Goal: Information Seeking & Learning: Learn about a topic

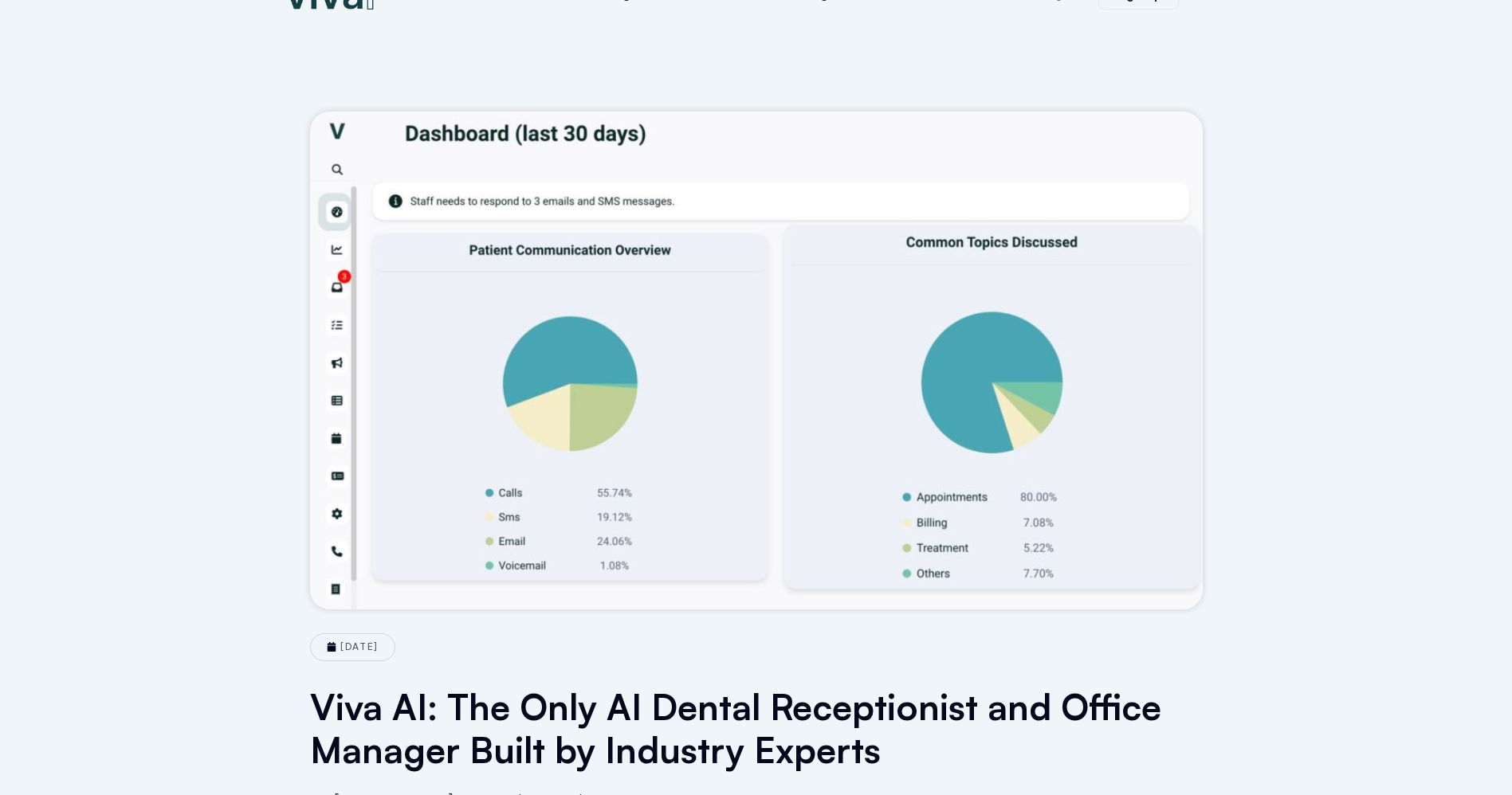
scroll to position [239, 0]
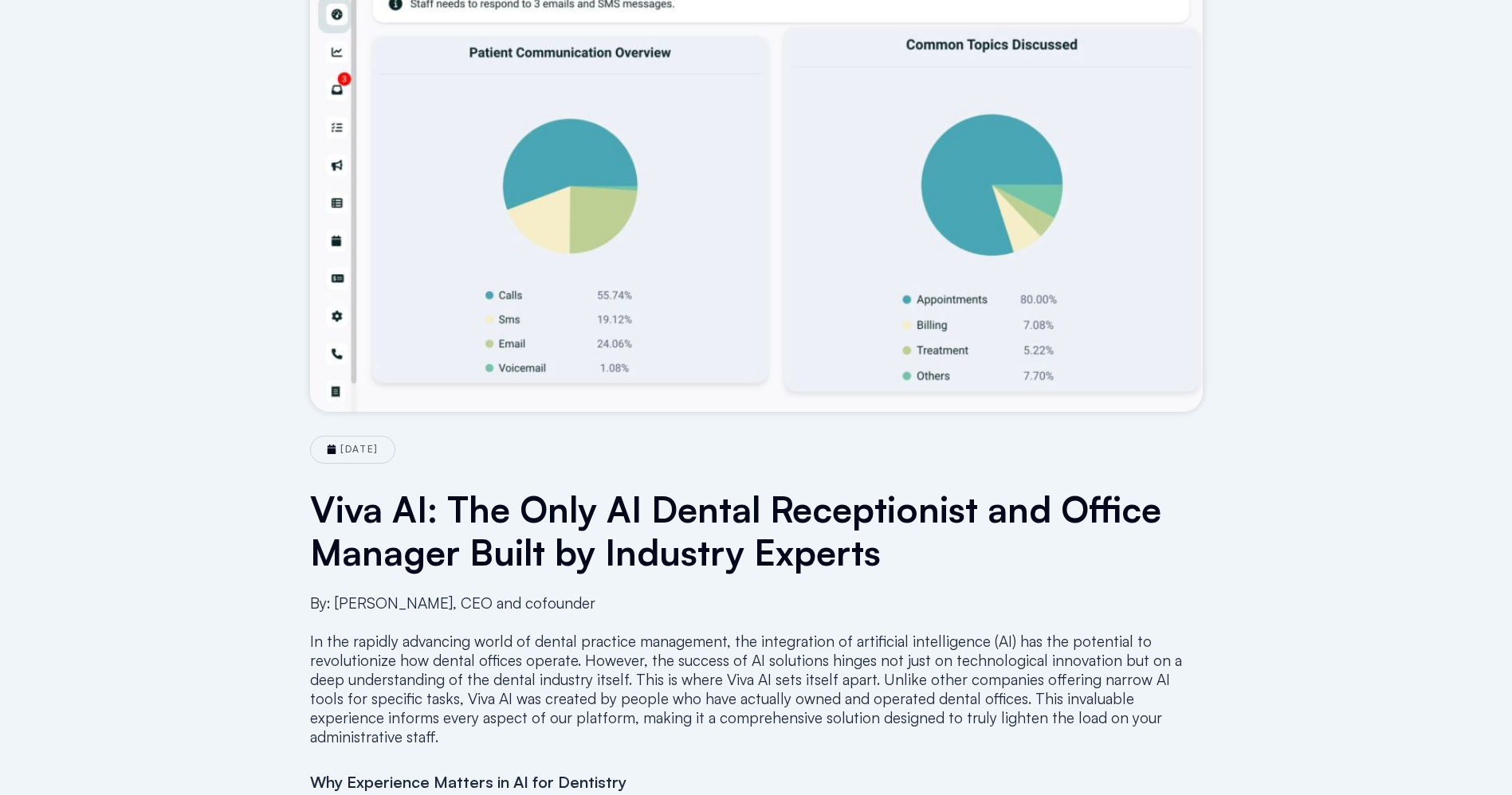
drag, startPoint x: 922, startPoint y: 554, endPoint x: 533, endPoint y: 564, distance: 389.1
click at [892, 556] on h1 "Viva AI: The Only AI Dental Receptionist and Office Manager Built by Industry E…" at bounding box center [757, 530] width 893 height 86
click at [422, 549] on h1 "Viva AI: The Only AI Dental Receptionist and Office Manager Built by Industry E…" at bounding box center [757, 530] width 893 height 86
drag, startPoint x: 660, startPoint y: 569, endPoint x: 809, endPoint y: 544, distance: 151.1
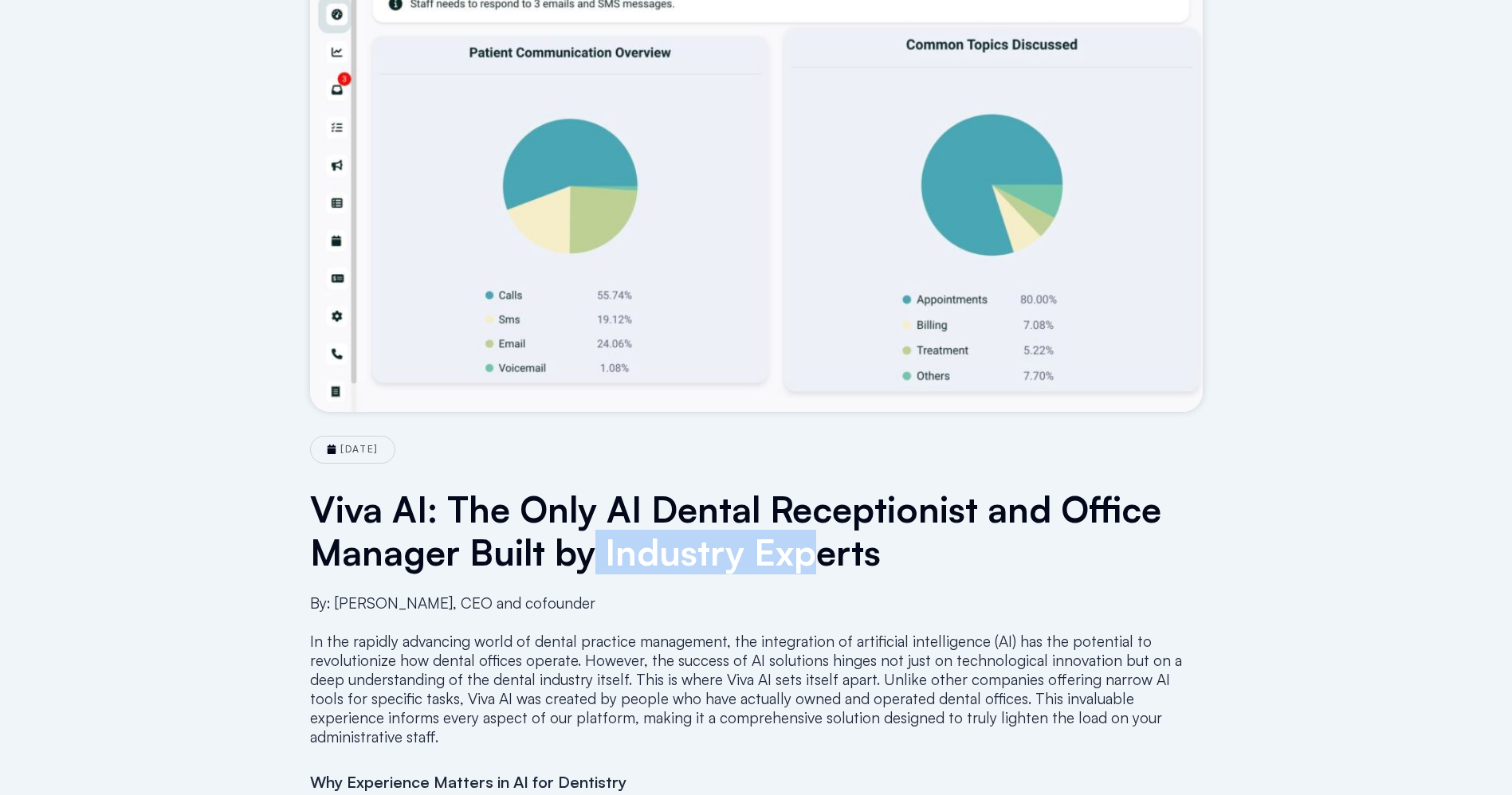
click at [809, 544] on h1 "Viva AI: The Only AI Dental Receptionist and Office Manager Built by Industry E…" at bounding box center [757, 530] width 893 height 86
drag, startPoint x: 830, startPoint y: 550, endPoint x: 502, endPoint y: 636, distance: 339.1
click at [831, 552] on h1 "Viva AI: The Only AI Dental Receptionist and Office Manager Built by Industry E…" at bounding box center [757, 530] width 893 height 86
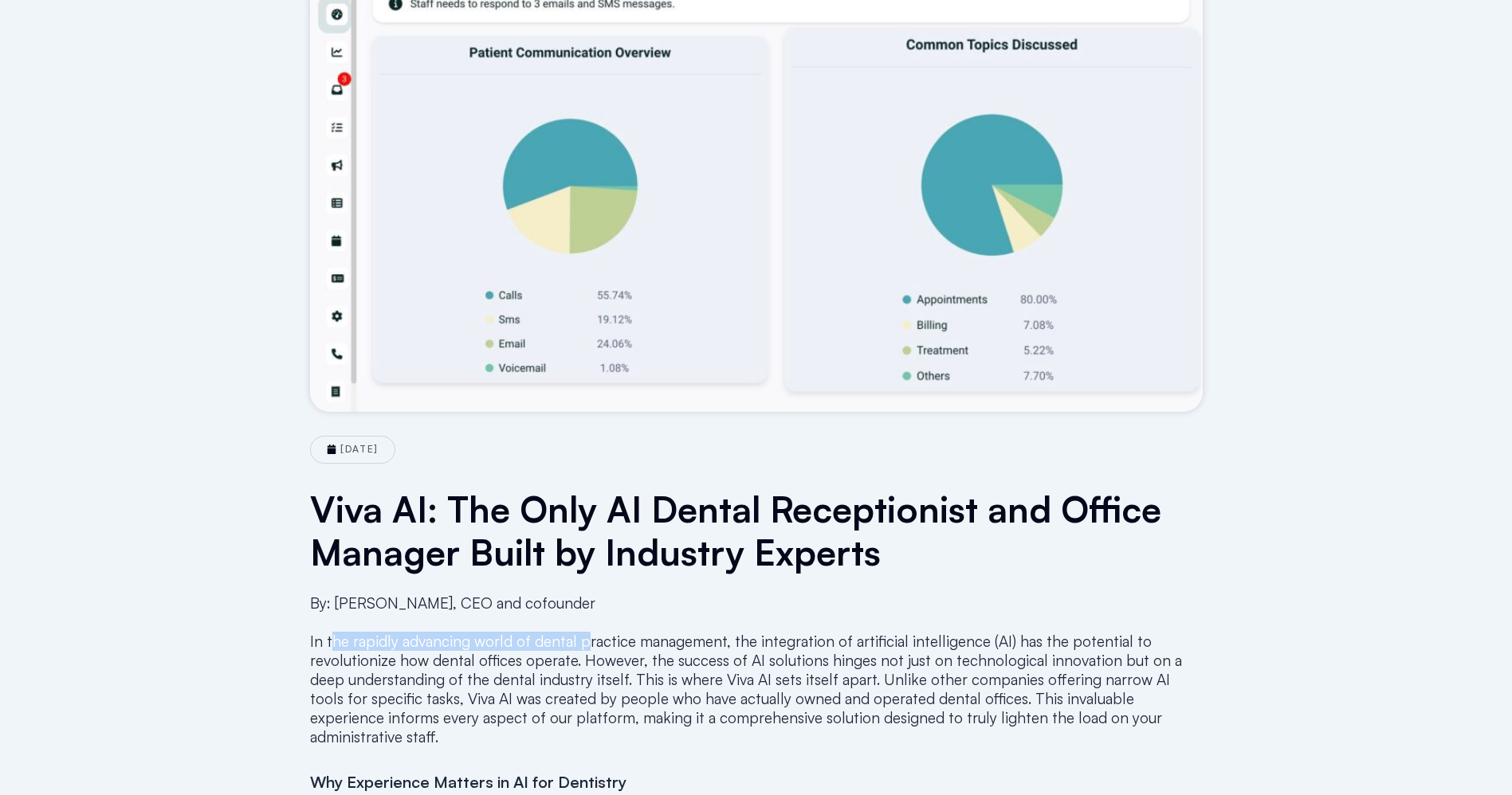
drag, startPoint x: 331, startPoint y: 648, endPoint x: 642, endPoint y: 660, distance: 311.2
click at [592, 648] on p "By: [PERSON_NAME], CEO and cofounder In the rapidly advancing world of dental p…" at bounding box center [757, 670] width 893 height 153
click at [453, 711] on p "By: [PERSON_NAME], CEO and cofounder In the rapidly advancing world of dental p…" at bounding box center [757, 670] width 893 height 153
drag, startPoint x: 460, startPoint y: 675, endPoint x: 630, endPoint y: 681, distance: 170.1
click at [630, 681] on p "By: [PERSON_NAME], CEO and cofounder In the rapidly advancing world of dental p…" at bounding box center [757, 670] width 893 height 153
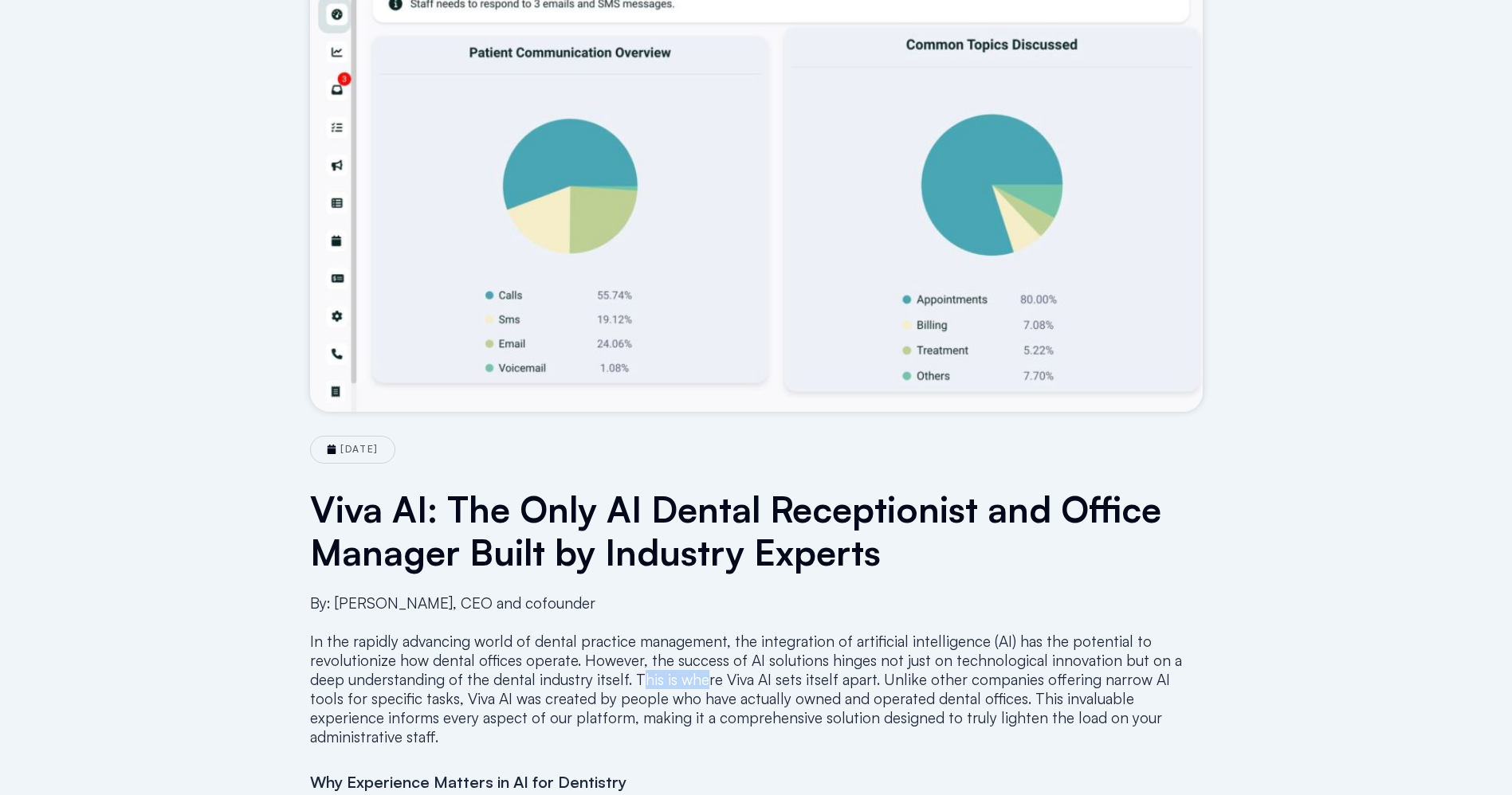
drag, startPoint x: 634, startPoint y: 681, endPoint x: 805, endPoint y: 705, distance: 172.7
click at [708, 686] on p "By: [PERSON_NAME], CEO and cofounder In the rapidly advancing world of dental p…" at bounding box center [757, 670] width 893 height 153
click at [743, 682] on p "By: [PERSON_NAME], CEO and cofounder In the rapidly advancing world of dental p…" at bounding box center [757, 670] width 893 height 153
drag, startPoint x: 645, startPoint y: 678, endPoint x: 795, endPoint y: 679, distance: 150.0
click at [794, 679] on p "By: [PERSON_NAME], CEO and cofounder In the rapidly advancing world of dental p…" at bounding box center [757, 670] width 893 height 153
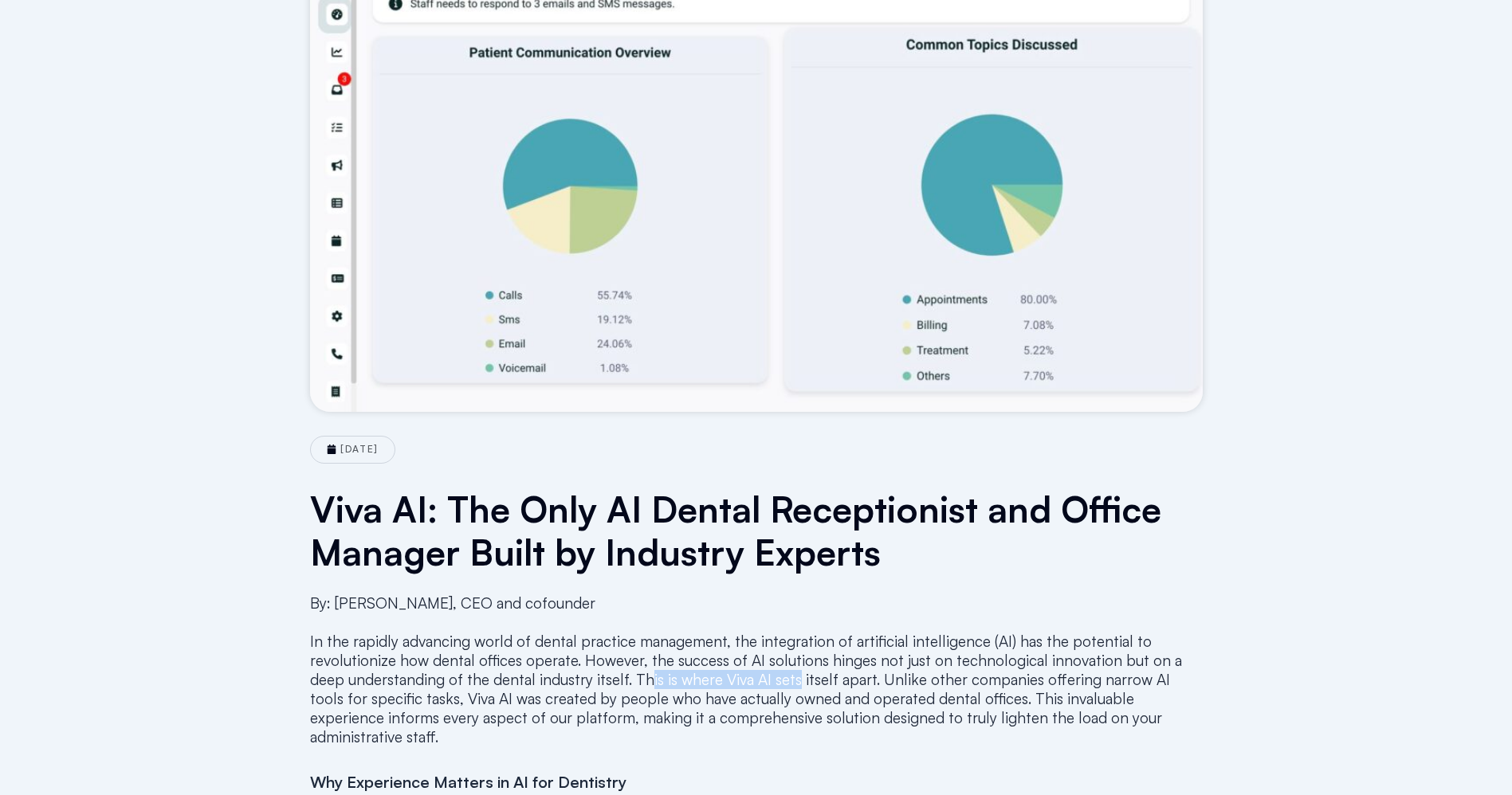
click at [650, 688] on p "By: [PERSON_NAME], CEO and cofounder In the rapidly advancing world of dental p…" at bounding box center [757, 670] width 893 height 153
drag, startPoint x: 625, startPoint y: 678, endPoint x: 811, endPoint y: 672, distance: 186.1
click at [811, 672] on p "By: [PERSON_NAME], CEO and cofounder In the rapidly advancing world of dental p…" at bounding box center [757, 670] width 893 height 153
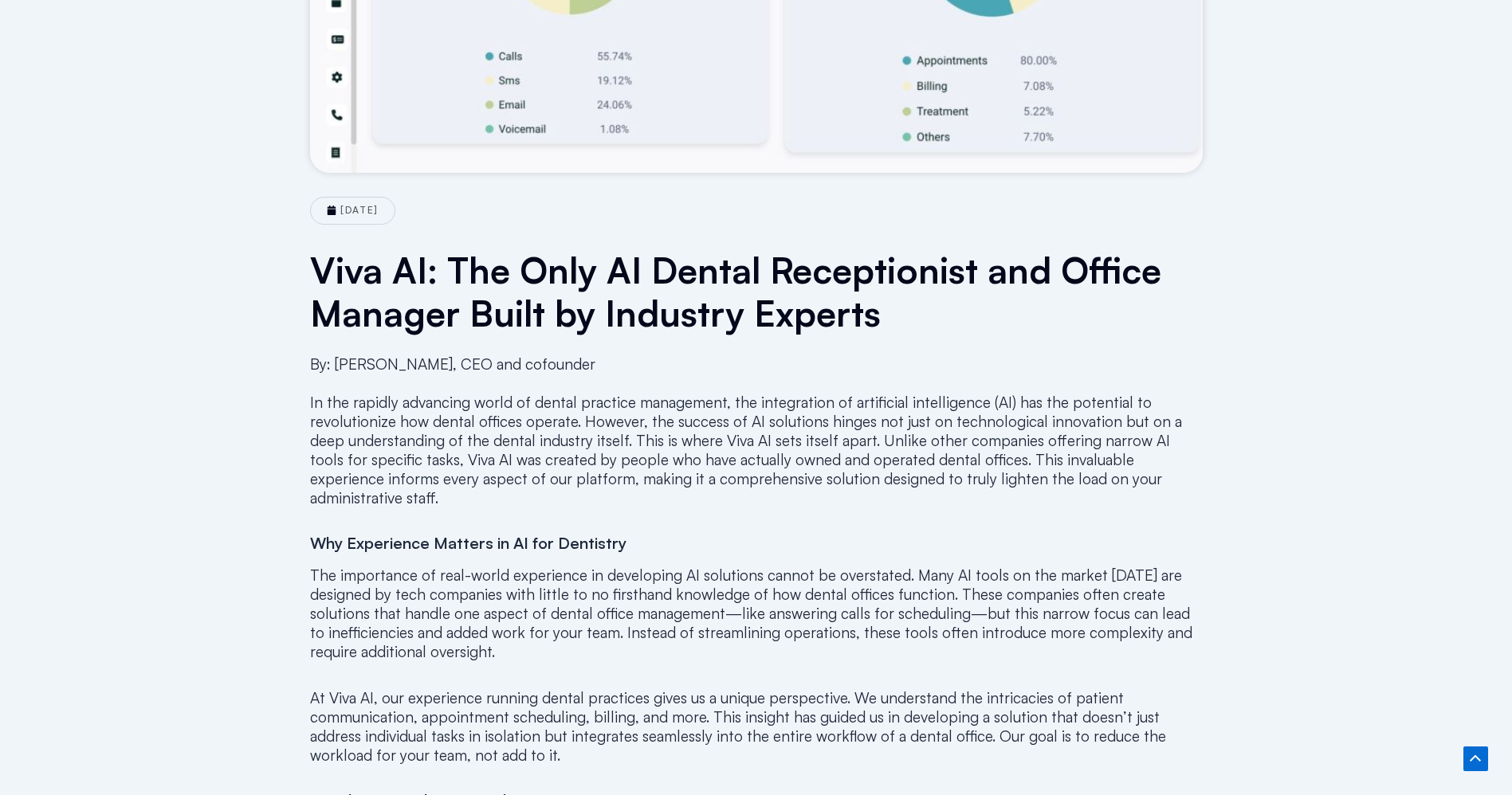
click at [402, 596] on p "The importance of real-world experience in developing AI solutions cannot be ov…" at bounding box center [757, 613] width 893 height 96
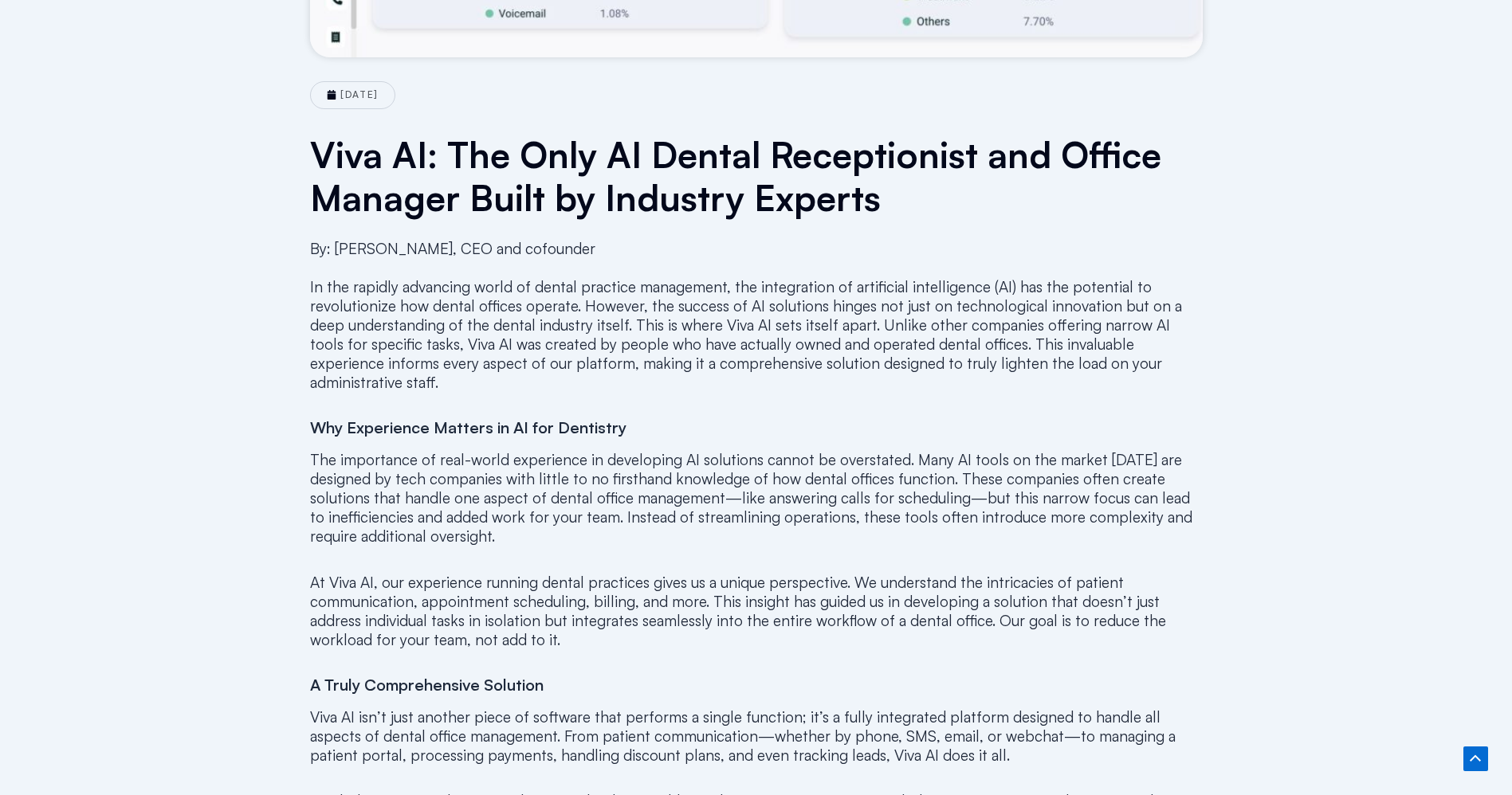
scroll to position [717, 0]
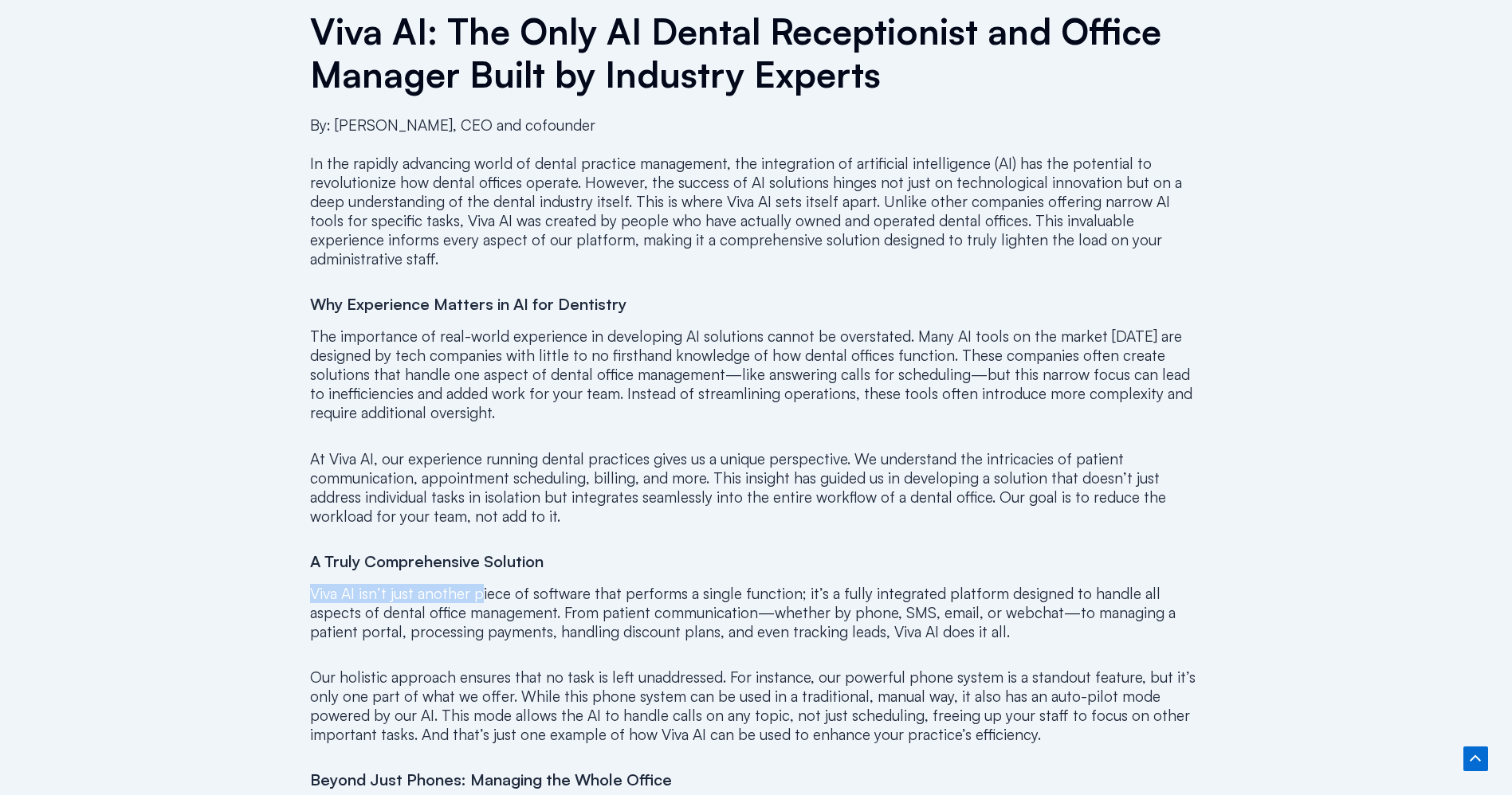
drag, startPoint x: 294, startPoint y: 573, endPoint x: 538, endPoint y: 583, distance: 244.2
click at [485, 574] on div "[DATE] Viva AI: The Only AI Dental Receptionist and Office Manager Built by Ind…" at bounding box center [756, 463] width 989 height 2220
click at [589, 590] on p "Viva AI isn’t just another piece of software that performs a single function; i…" at bounding box center [757, 613] width 893 height 57
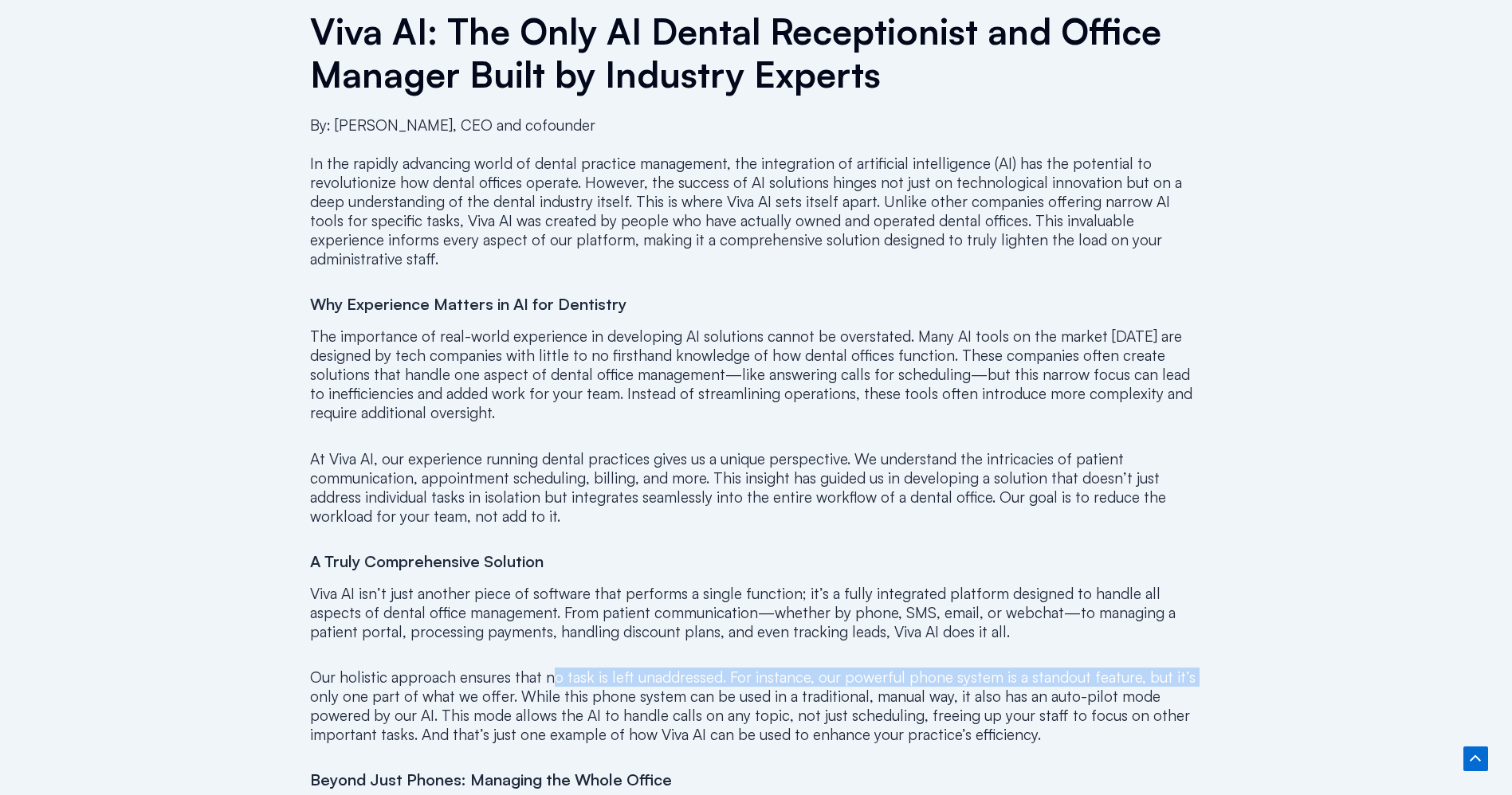
drag, startPoint x: 310, startPoint y: 669, endPoint x: 547, endPoint y: 661, distance: 237.1
click at [547, 668] on p "Our holistic approach ensures that no task is left unaddressed. For instance, o…" at bounding box center [757, 706] width 893 height 77
click at [555, 641] on div "By: [PERSON_NAME], CEO and cofounder In the rapidly advancing world of dental p…" at bounding box center [757, 807] width 893 height 1407
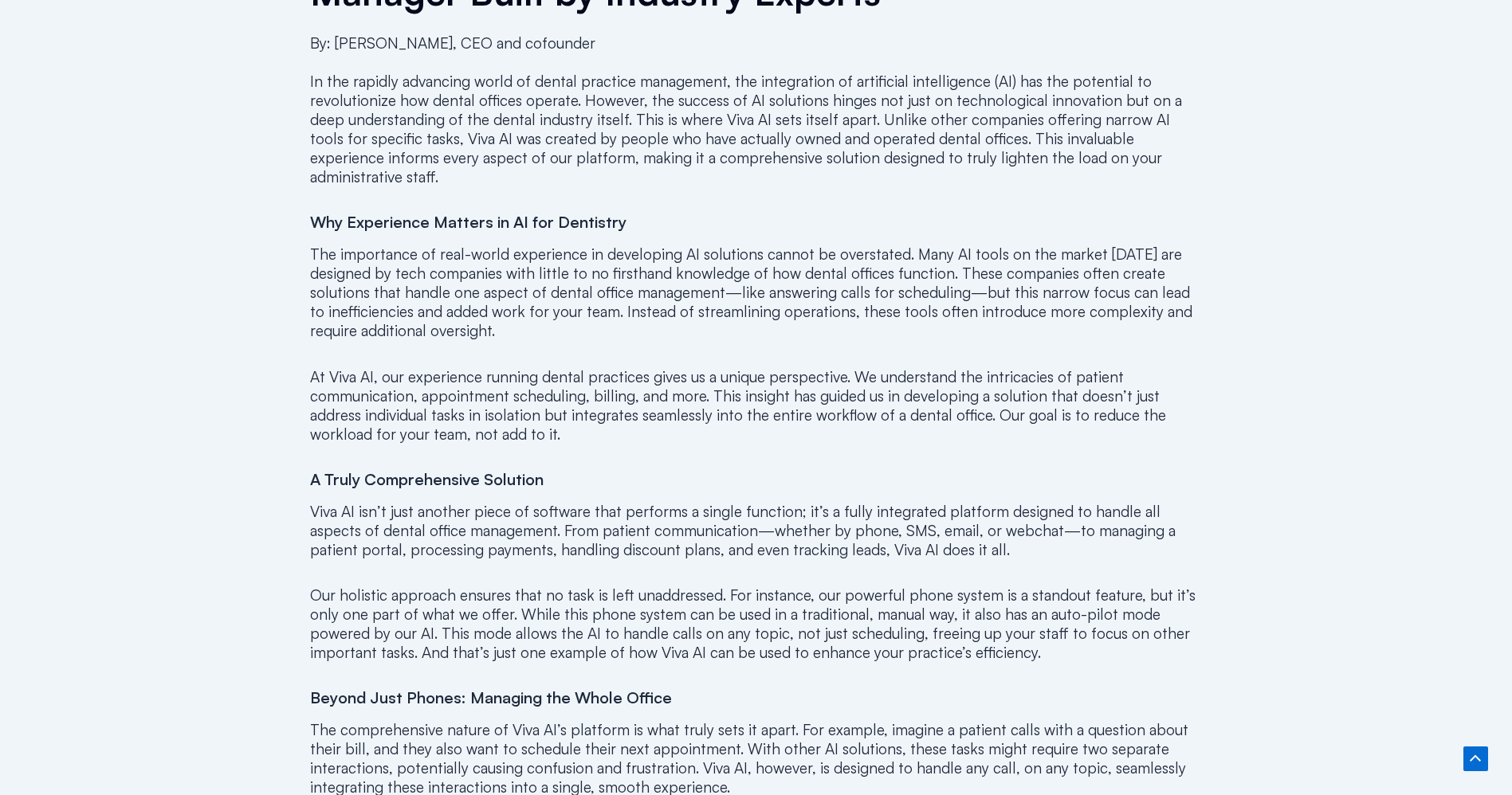
scroll to position [836, 0]
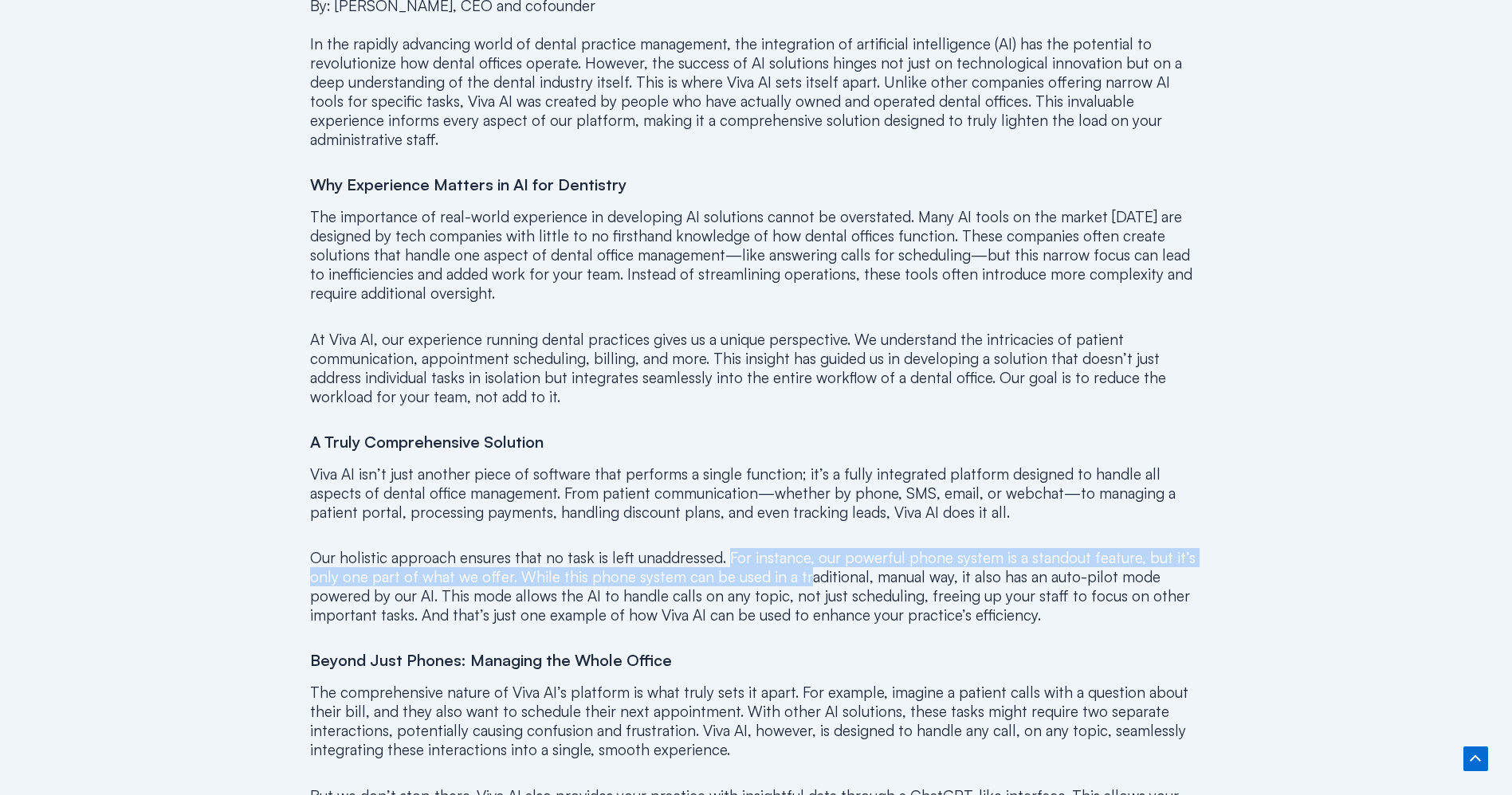
drag, startPoint x: 723, startPoint y: 540, endPoint x: 804, endPoint y: 549, distance: 81.5
click at [804, 549] on p "Our holistic approach ensures that no task is left unaddressed. For instance, o…" at bounding box center [757, 586] width 893 height 77
click at [804, 548] on p "Our holistic approach ensures that no task is left unaddressed. For instance, o…" at bounding box center [757, 586] width 893 height 77
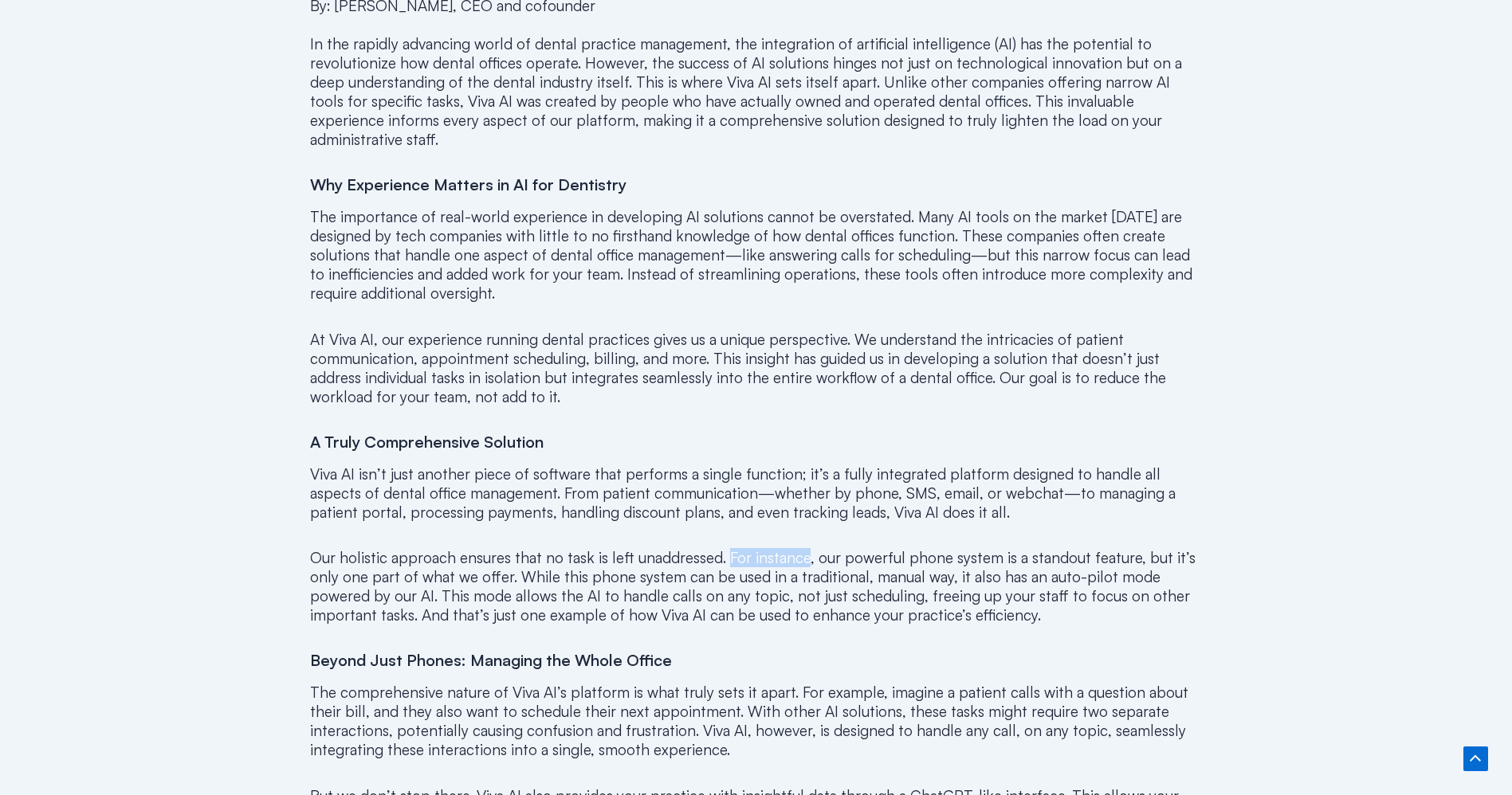
drag, startPoint x: 806, startPoint y: 540, endPoint x: 723, endPoint y: 532, distance: 83.4
click at [723, 548] on p "Our holistic approach ensures that no task is left unaddressed. For instance, o…" at bounding box center [757, 586] width 893 height 77
click at [751, 564] on p "Our holistic approach ensures that no task is left unaddressed. For instance, o…" at bounding box center [757, 586] width 893 height 77
drag, startPoint x: 724, startPoint y: 536, endPoint x: 807, endPoint y: 539, distance: 83.1
click at [807, 548] on p "Our holistic approach ensures that no task is left unaddressed. For instance, o…" at bounding box center [757, 586] width 893 height 77
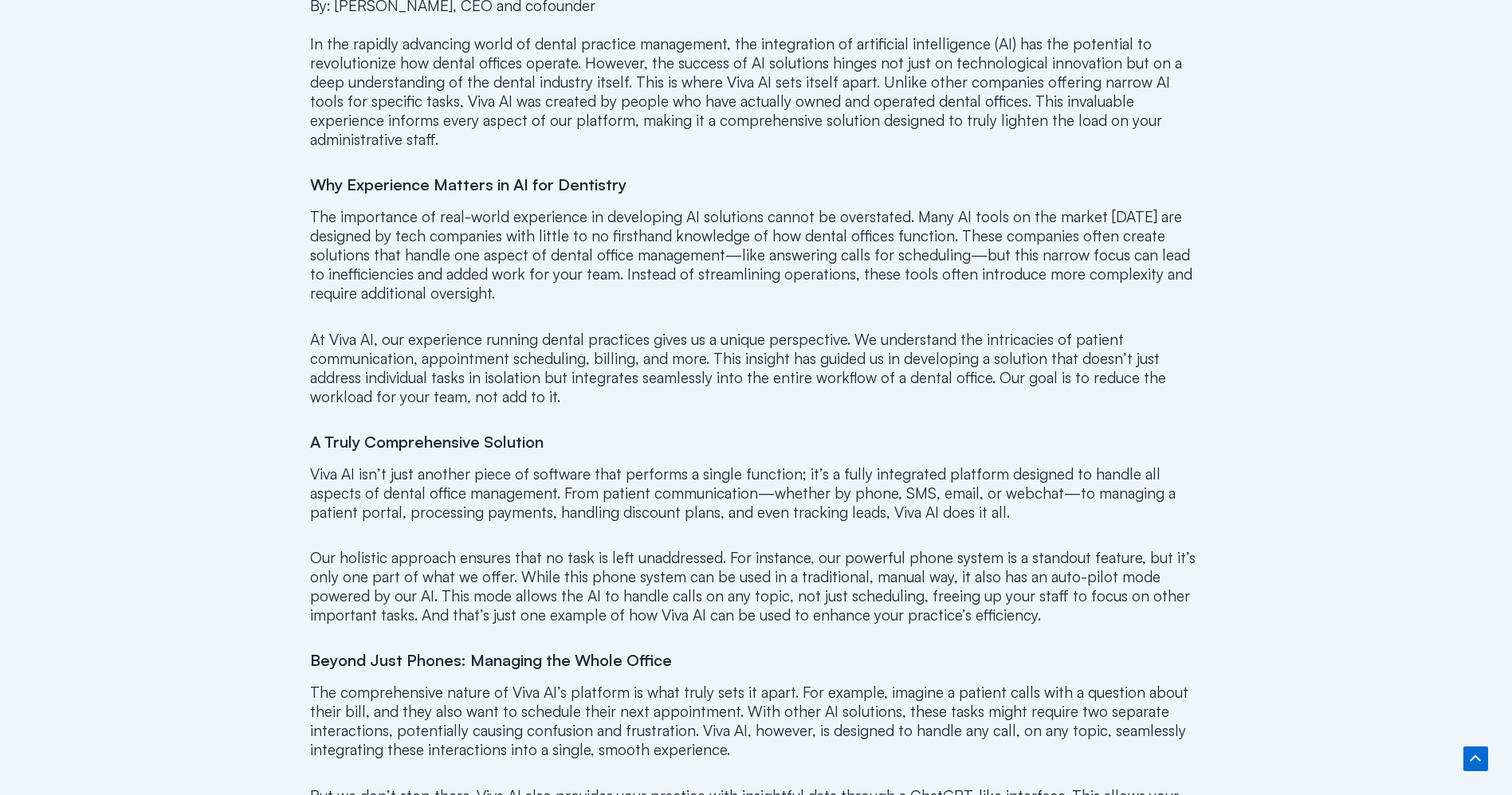
click at [809, 596] on p "Our holistic approach ensures that no task is left unaddressed. For instance, o…" at bounding box center [757, 586] width 893 height 77
drag, startPoint x: 721, startPoint y: 536, endPoint x: 766, endPoint y: 547, distance: 46.3
click at [766, 548] on p "Our holistic approach ensures that no task is left unaddressed. For instance, o…" at bounding box center [757, 586] width 893 height 77
click at [756, 574] on p "Our holistic approach ensures that no task is left unaddressed. For instance, o…" at bounding box center [757, 586] width 893 height 77
click at [752, 551] on p "Our holistic approach ensures that no task is left unaddressed. For instance, o…" at bounding box center [757, 586] width 893 height 77
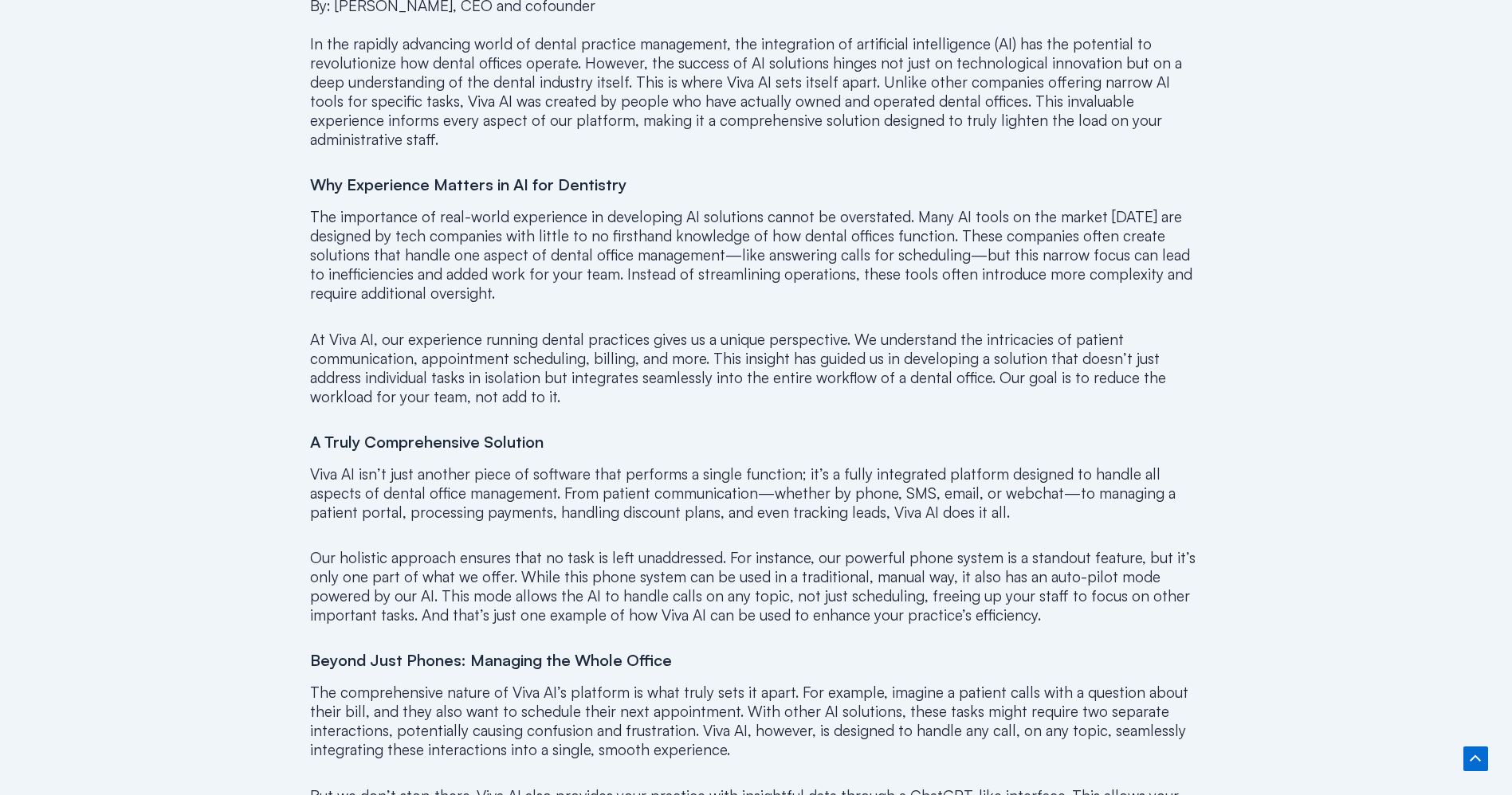
click at [744, 548] on p "Our holistic approach ensures that no task is left unaddressed. For instance, o…" at bounding box center [757, 586] width 893 height 77
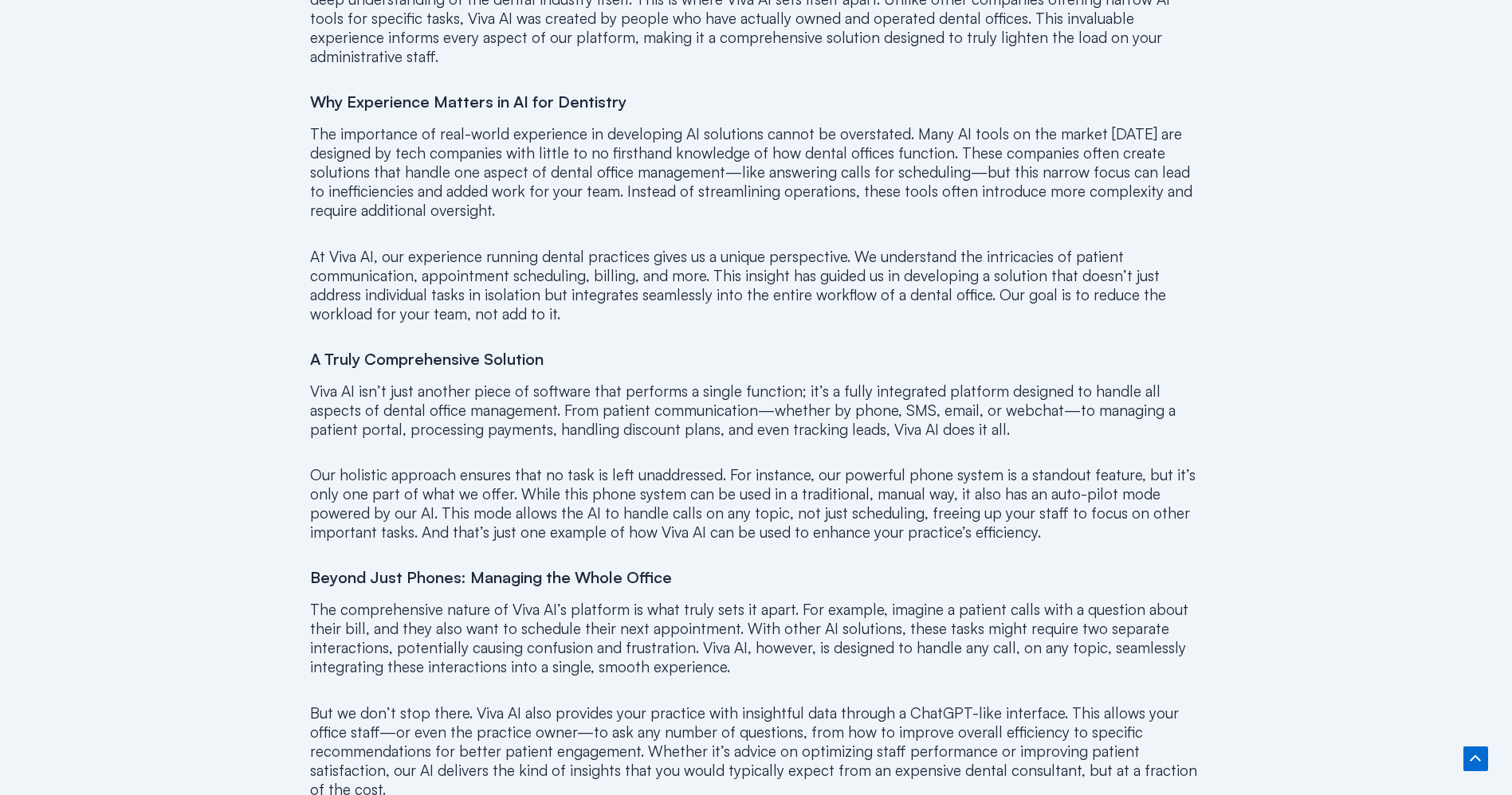
scroll to position [957, 0]
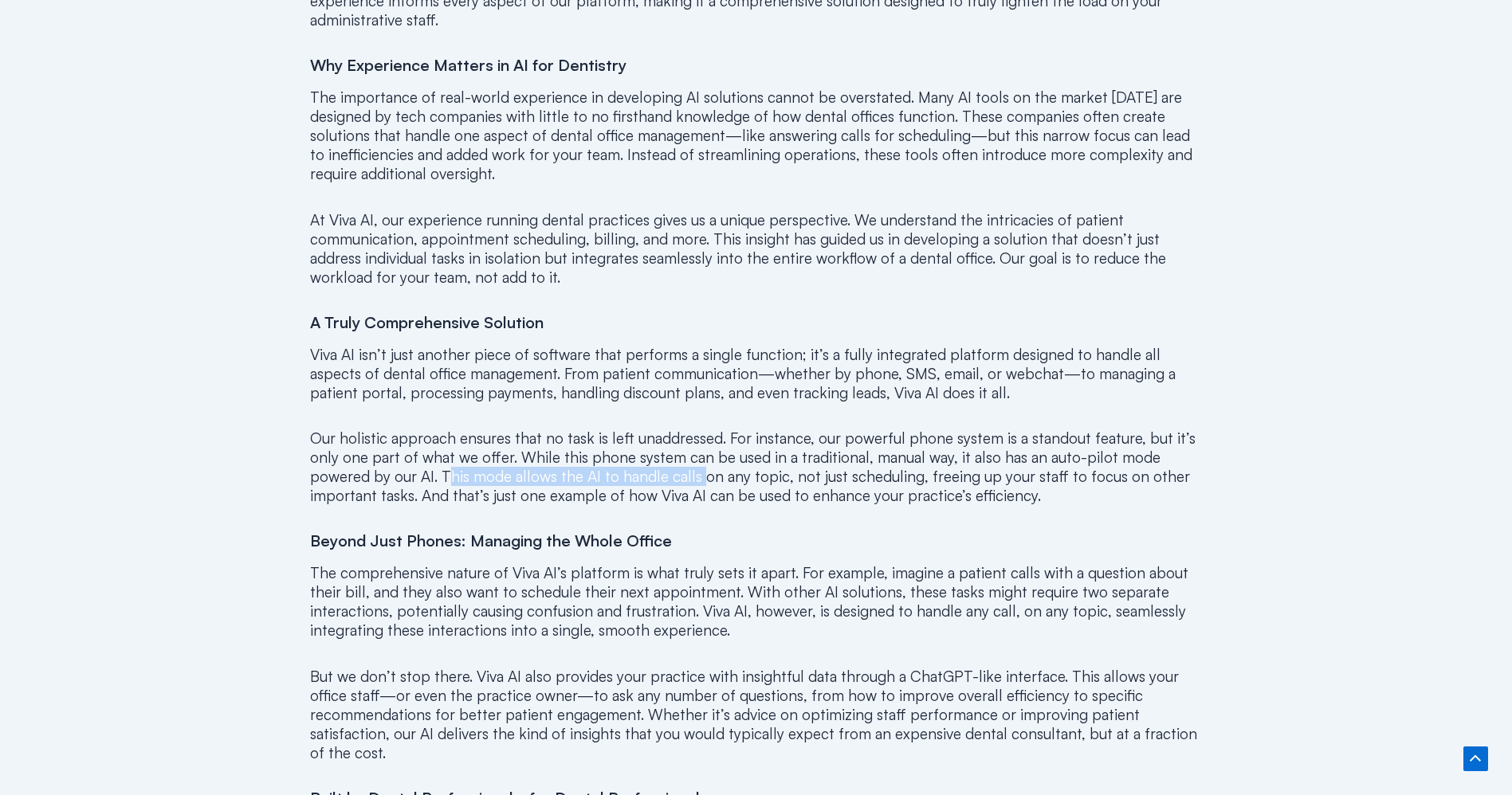
drag, startPoint x: 445, startPoint y: 457, endPoint x: 700, endPoint y: 448, distance: 255.2
click at [700, 448] on p "Our holistic approach ensures that no task is left unaddressed. For instance, o…" at bounding box center [757, 467] width 893 height 77
click at [889, 543] on div "By: [PERSON_NAME], CEO and cofounder In the rapidly advancing world of dental p…" at bounding box center [757, 567] width 893 height 1407
drag, startPoint x: 588, startPoint y: 469, endPoint x: 845, endPoint y: 467, distance: 257.0
click at [845, 467] on p "Our holistic approach ensures that no task is left unaddressed. For instance, o…" at bounding box center [757, 467] width 893 height 77
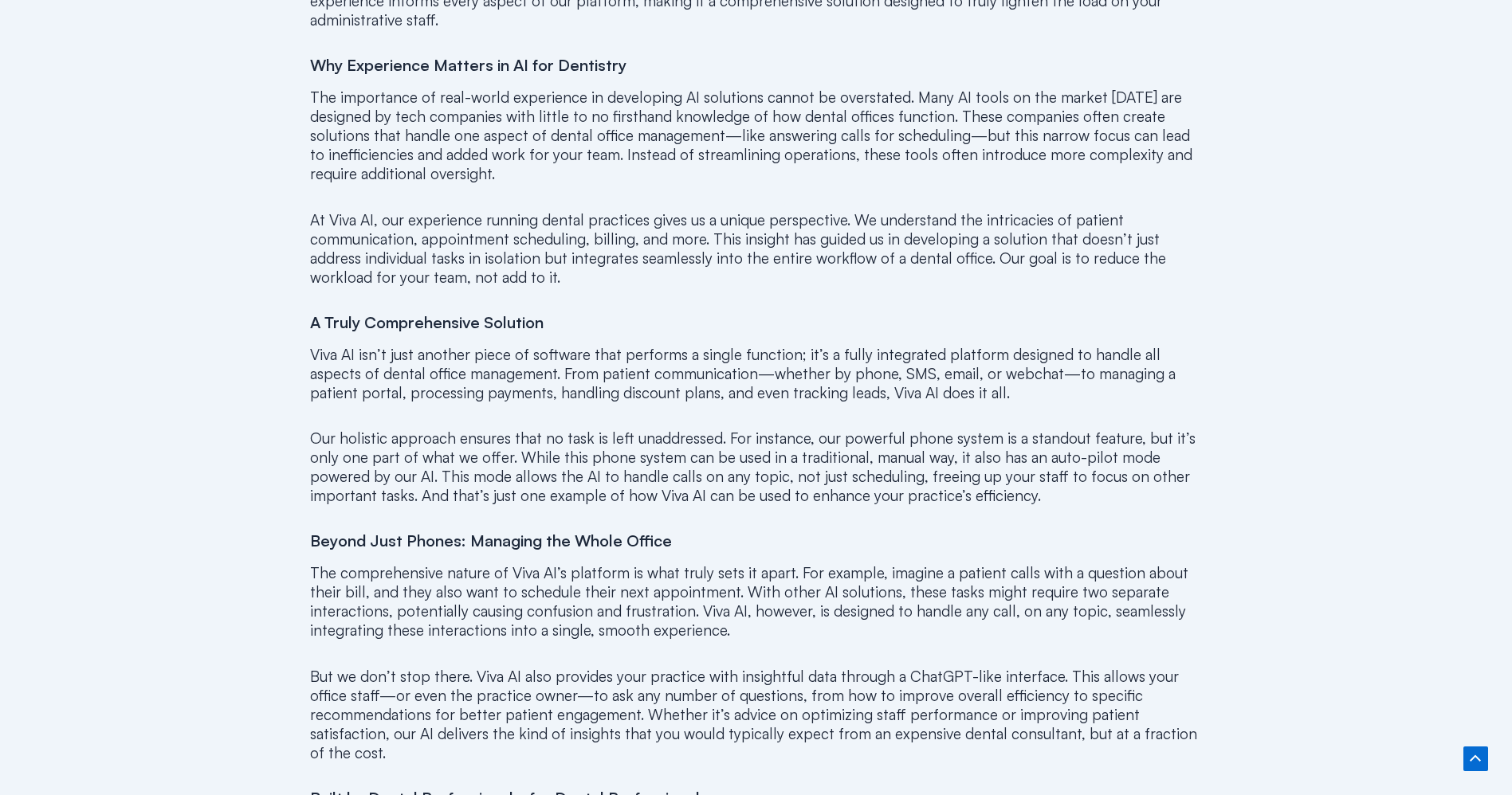
click at [624, 532] on h4 "Beyond Just Phones: Managing the Whole Office" at bounding box center [757, 541] width 893 height 19
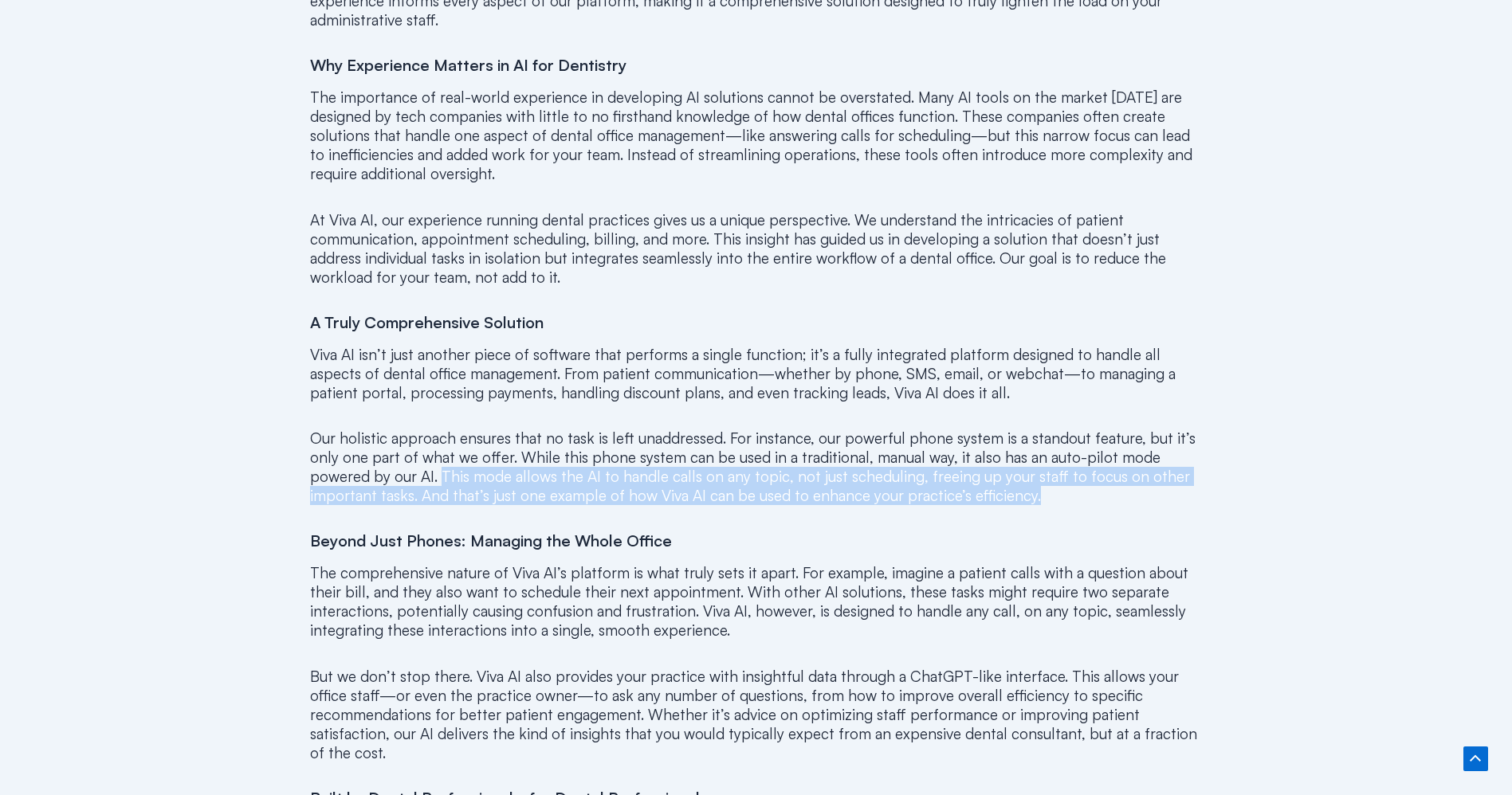
drag, startPoint x: 440, startPoint y: 456, endPoint x: 1052, endPoint y: 482, distance: 612.6
click at [1050, 481] on p "Our holistic approach ensures that no task is left unaddressed. For instance, o…" at bounding box center [757, 467] width 893 height 77
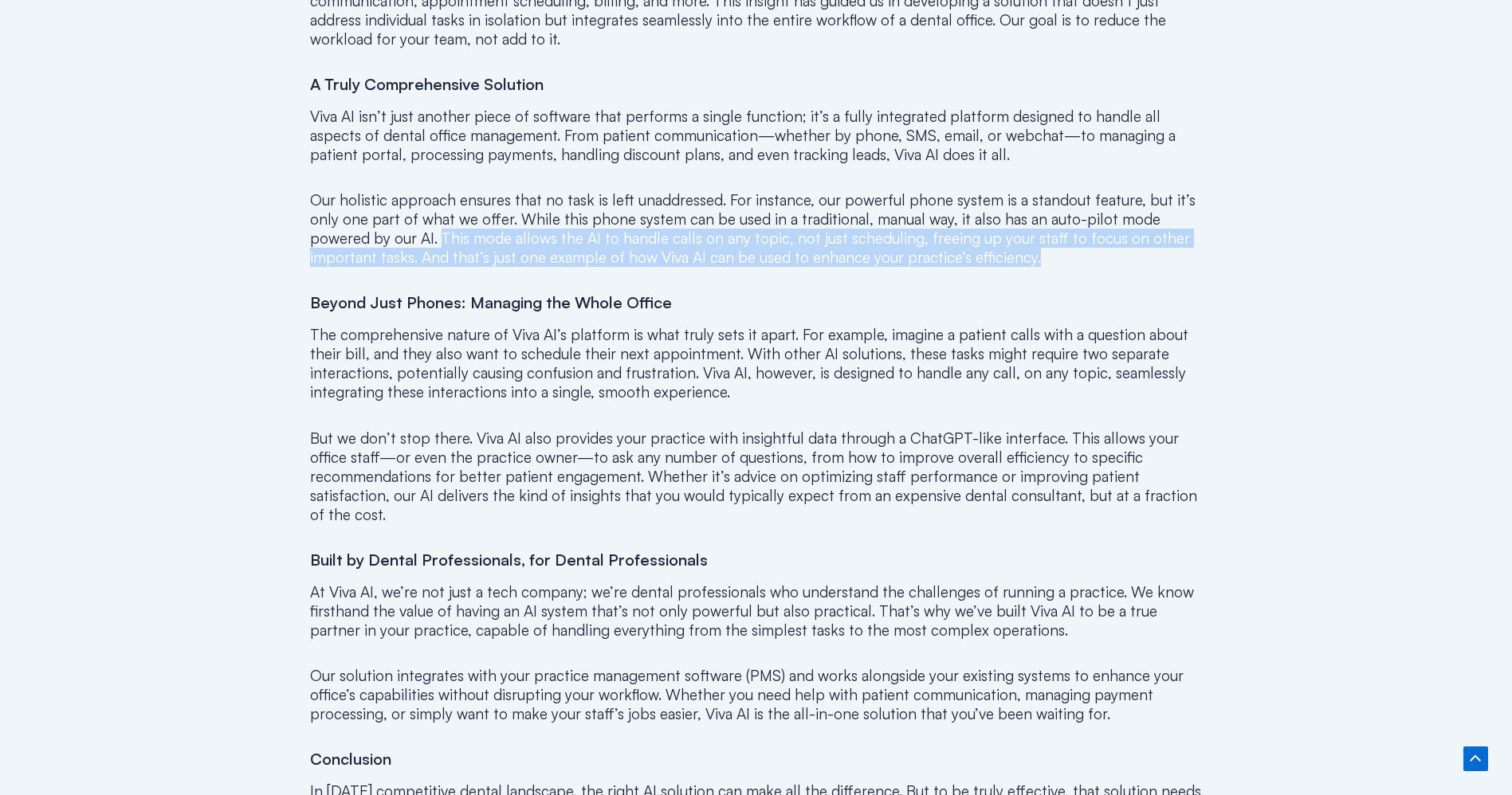
scroll to position [1195, 0]
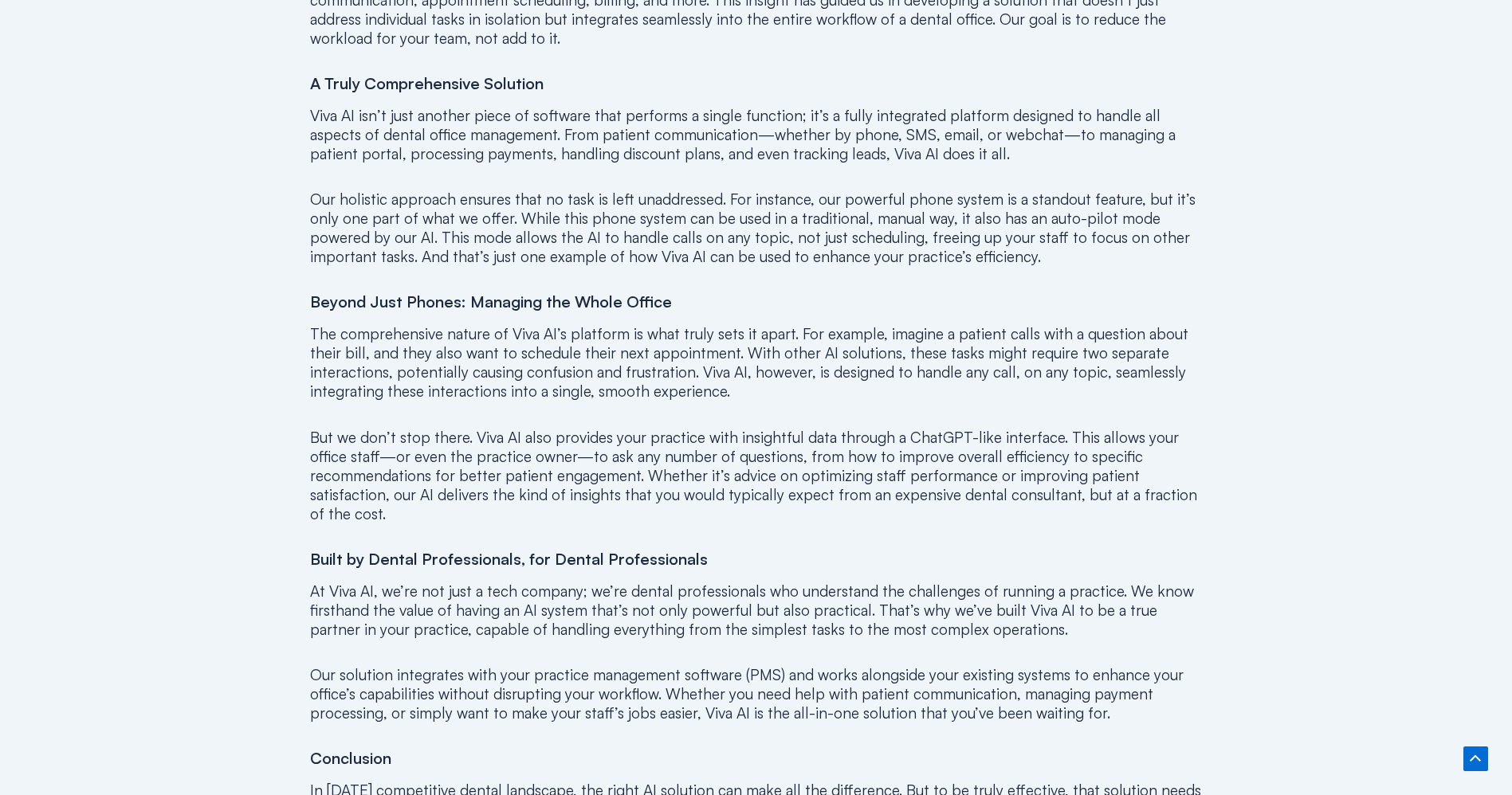
click at [457, 550] on h4 "Built by Dental Professionals, for Dental Professionals" at bounding box center [757, 559] width 893 height 19
click at [318, 324] on p "The comprehensive nature of Viva AI’s platform is what truly sets it apart. For…" at bounding box center [757, 363] width 893 height 77
click at [310, 293] on h4 "Beyond Just Phones: Managing the Whole Office" at bounding box center [757, 301] width 893 height 19
drag, startPoint x: 310, startPoint y: 276, endPoint x: 752, endPoint y: 286, distance: 442.1
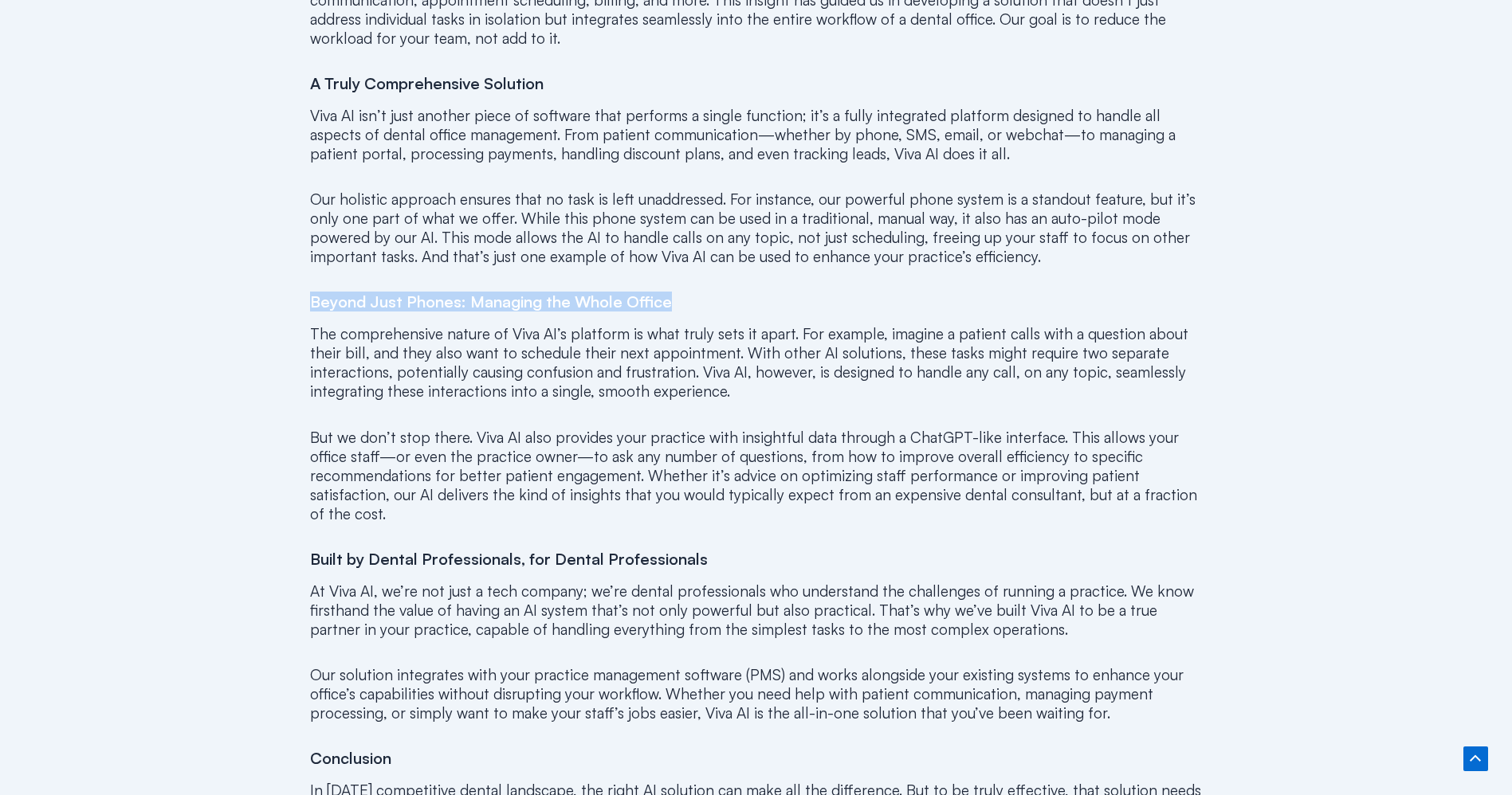
click at [752, 293] on h4 "Beyond Just Phones: Managing the Whole Office" at bounding box center [757, 301] width 893 height 19
click at [762, 293] on h4 "Beyond Just Phones: Managing the Whole Office" at bounding box center [757, 301] width 893 height 19
drag, startPoint x: 309, startPoint y: 284, endPoint x: 590, endPoint y: 279, distance: 281.0
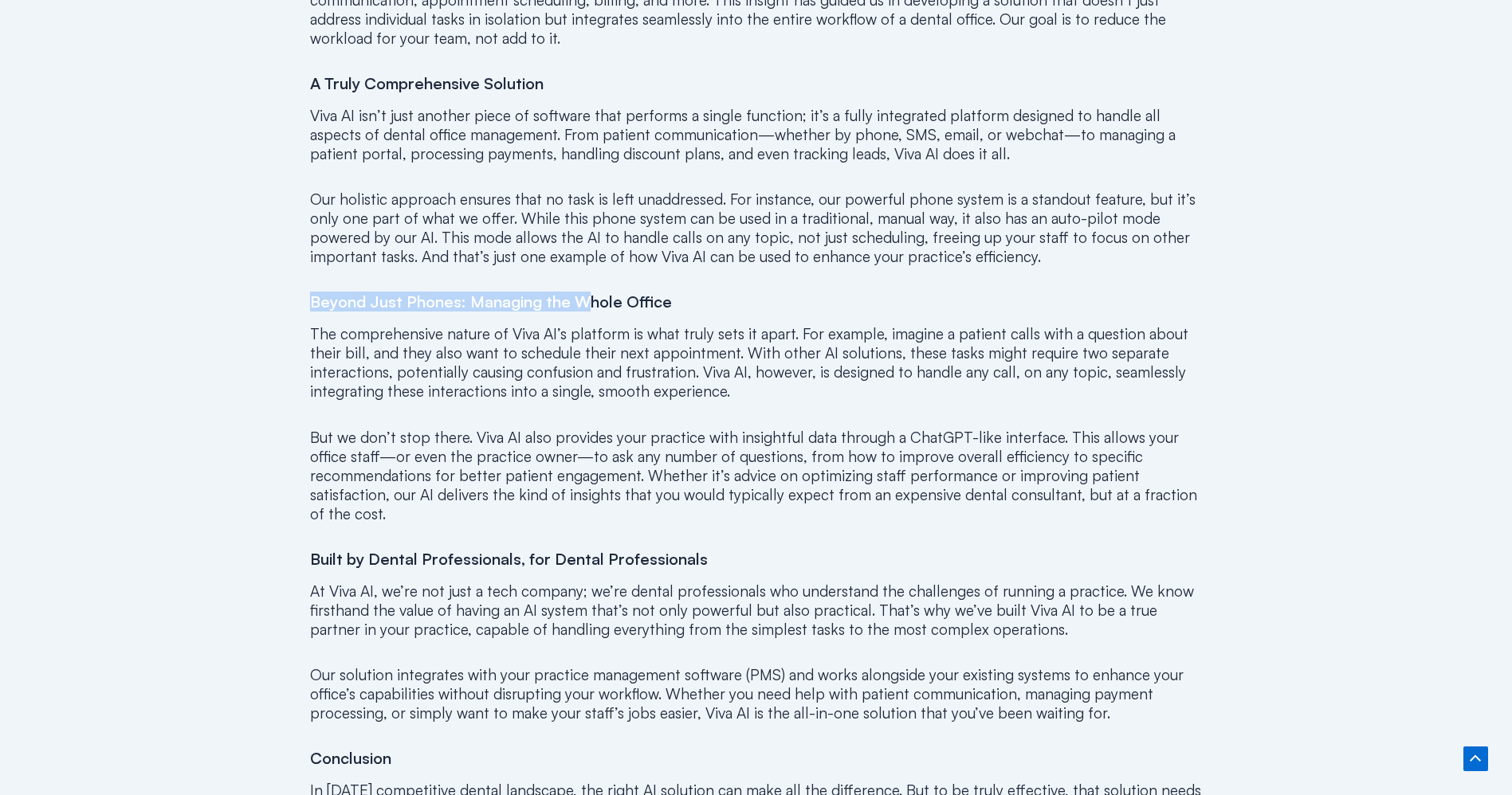
drag, startPoint x: 690, startPoint y: 286, endPoint x: 636, endPoint y: 277, distance: 54.7
click at [684, 293] on h4 "Beyond Just Phones: Managing the Whole Office" at bounding box center [757, 301] width 893 height 19
click at [310, 324] on p "The comprehensive nature of Viva AI’s platform is what truly sets it apart. For…" at bounding box center [757, 363] width 893 height 77
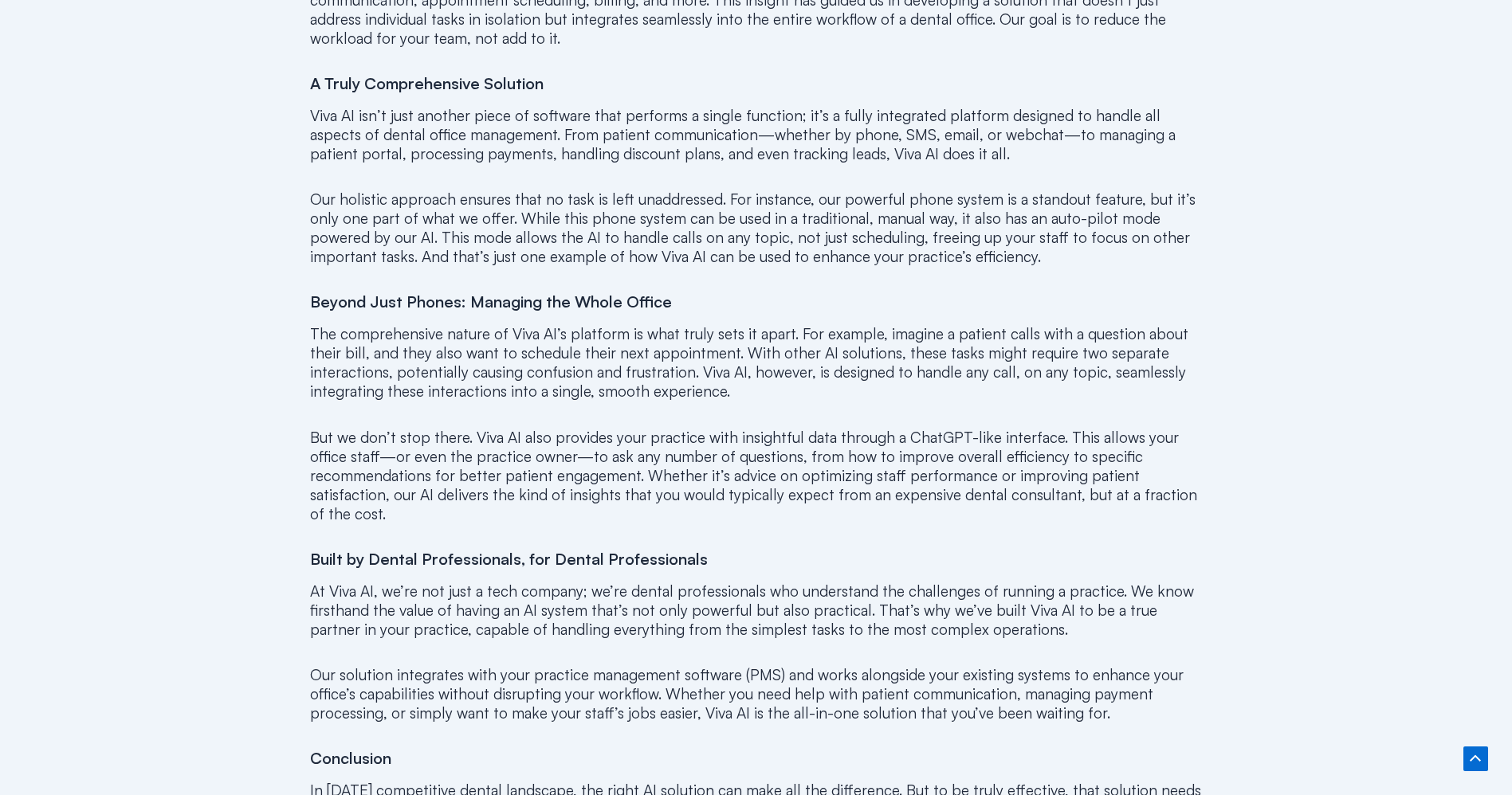
click at [615, 384] on div "By: [PERSON_NAME], CEO and cofounder In the rapidly advancing world of dental p…" at bounding box center [757, 329] width 893 height 1407
drag, startPoint x: 310, startPoint y: 319, endPoint x: 349, endPoint y: 311, distance: 39.8
click at [322, 324] on p "The comprehensive nature of Viva AI’s platform is what truly sets it apart. For…" at bounding box center [757, 363] width 893 height 77
click at [381, 360] on p "The comprehensive nature of Viva AI’s platform is what truly sets it apart. For…" at bounding box center [757, 363] width 893 height 77
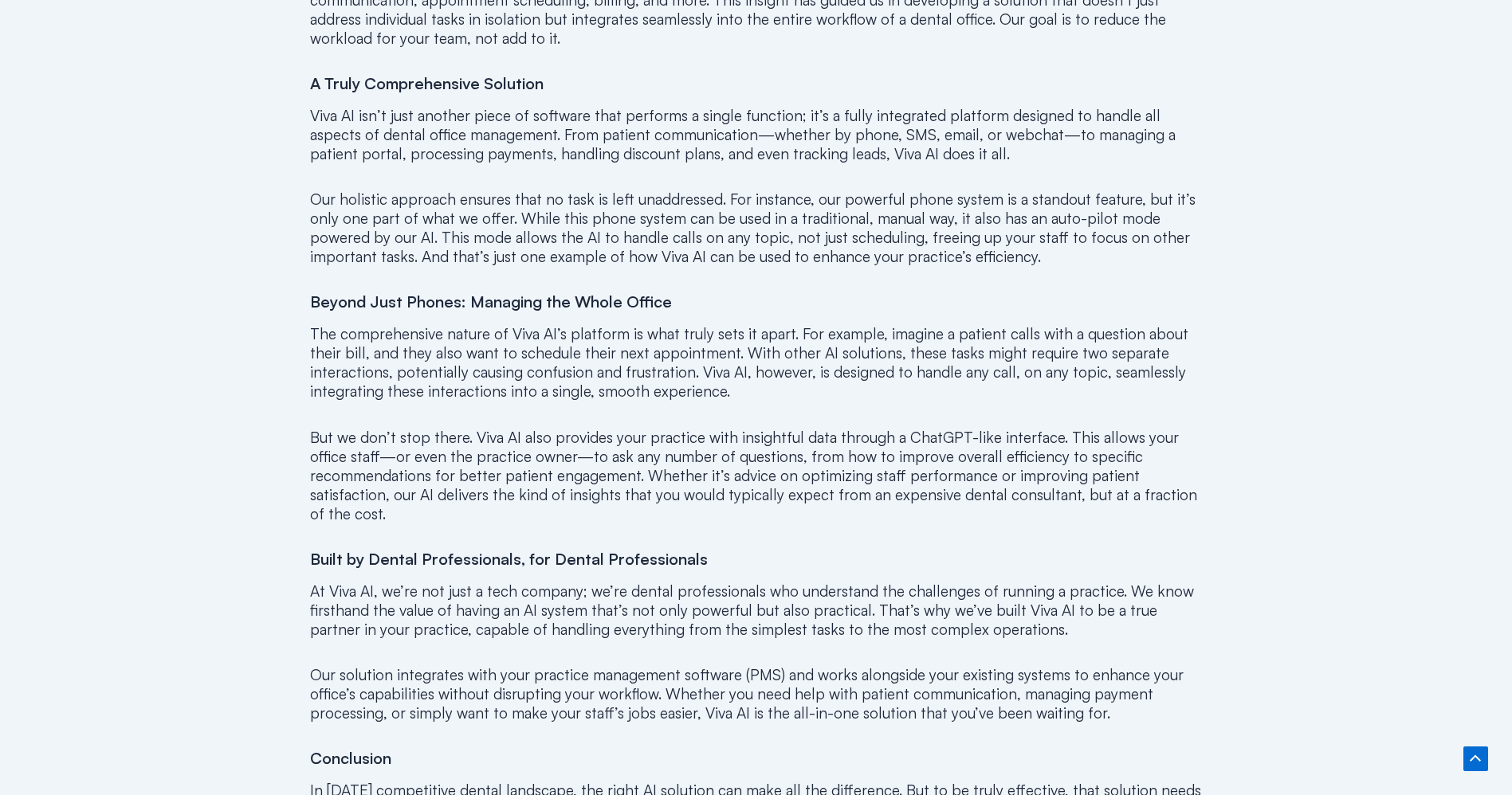
click at [336, 324] on p "The comprehensive nature of Viva AI’s platform is what truly sets it apart. For…" at bounding box center [757, 363] width 893 height 77
drag, startPoint x: 478, startPoint y: 284, endPoint x: 547, endPoint y: 267, distance: 71.1
click at [547, 267] on div "By: [PERSON_NAME], CEO and cofounder In the rapidly advancing world of dental p…" at bounding box center [757, 329] width 893 height 1407
click at [653, 261] on div "By: [PERSON_NAME], CEO and cofounder In the rapidly advancing world of dental p…" at bounding box center [757, 329] width 893 height 1407
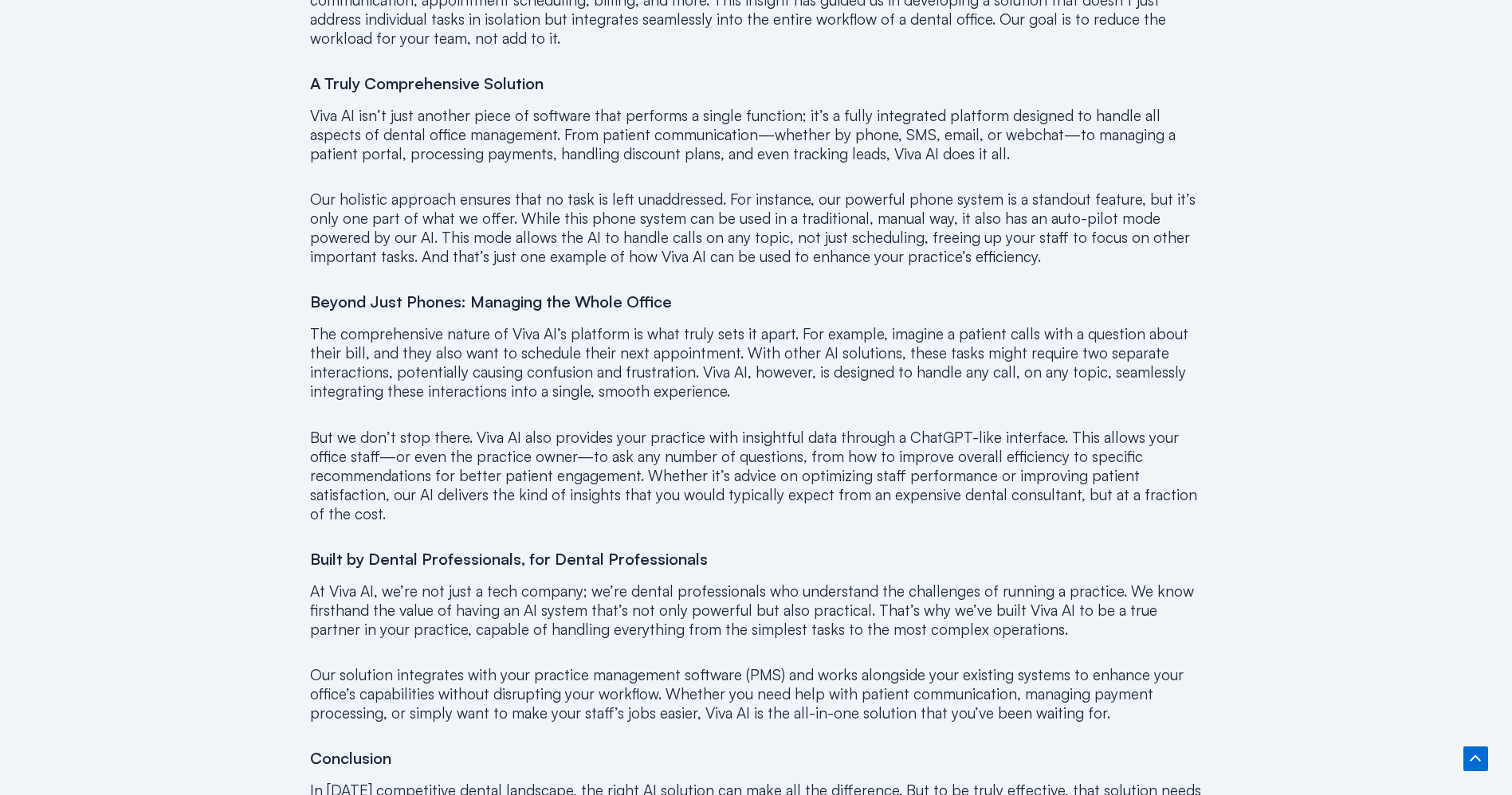
drag, startPoint x: 299, startPoint y: 315, endPoint x: 421, endPoint y: 319, distance: 122.1
click at [594, 459] on p "But we don’t stop there. Viva AI also provides your practice with insightful da…" at bounding box center [757, 475] width 893 height 96
click at [381, 334] on p "The comprehensive nature of Viva AI’s platform is what truly sets it apart. For…" at bounding box center [757, 363] width 893 height 77
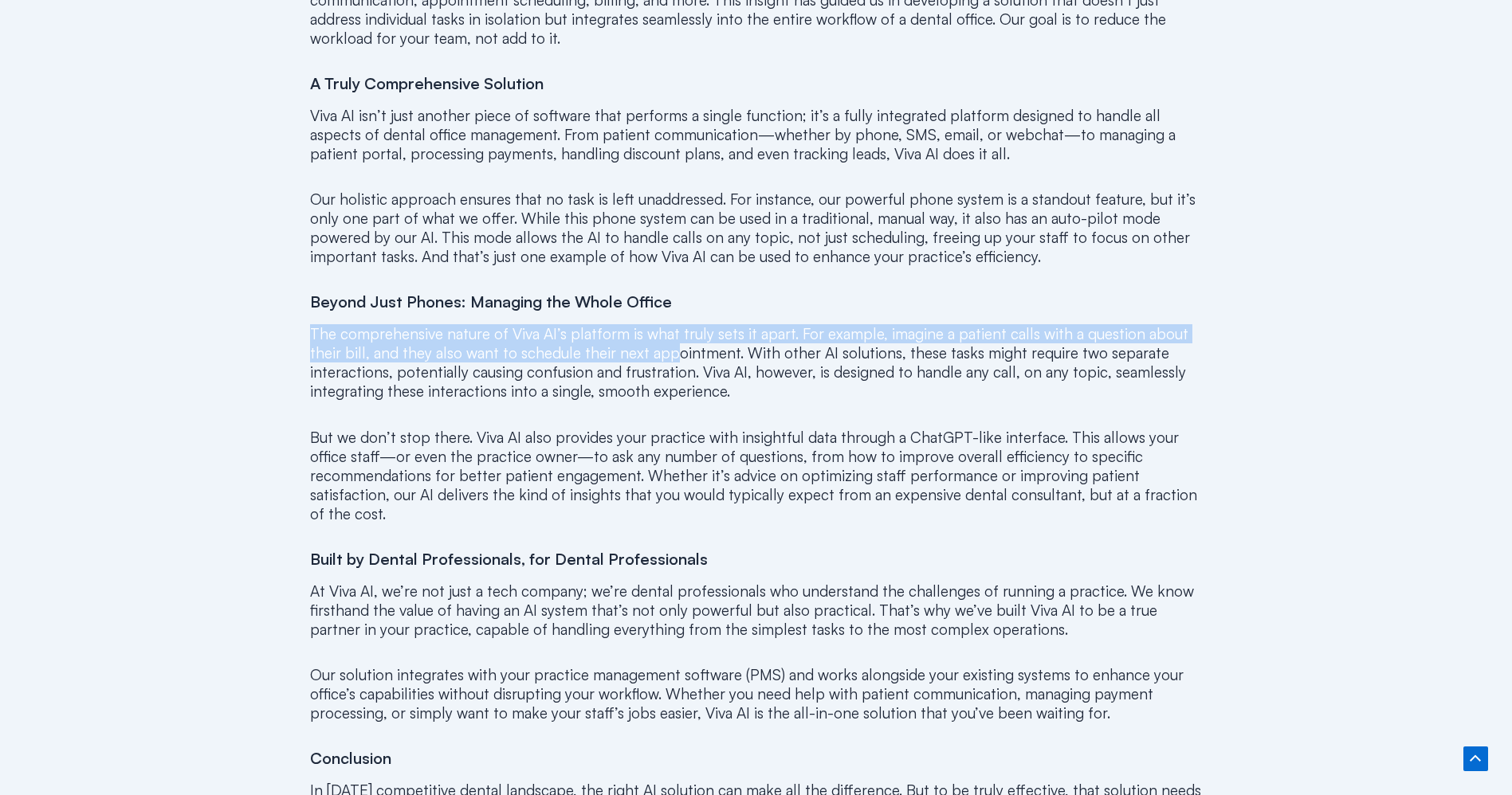
drag, startPoint x: 308, startPoint y: 318, endPoint x: 861, endPoint y: 350, distance: 553.9
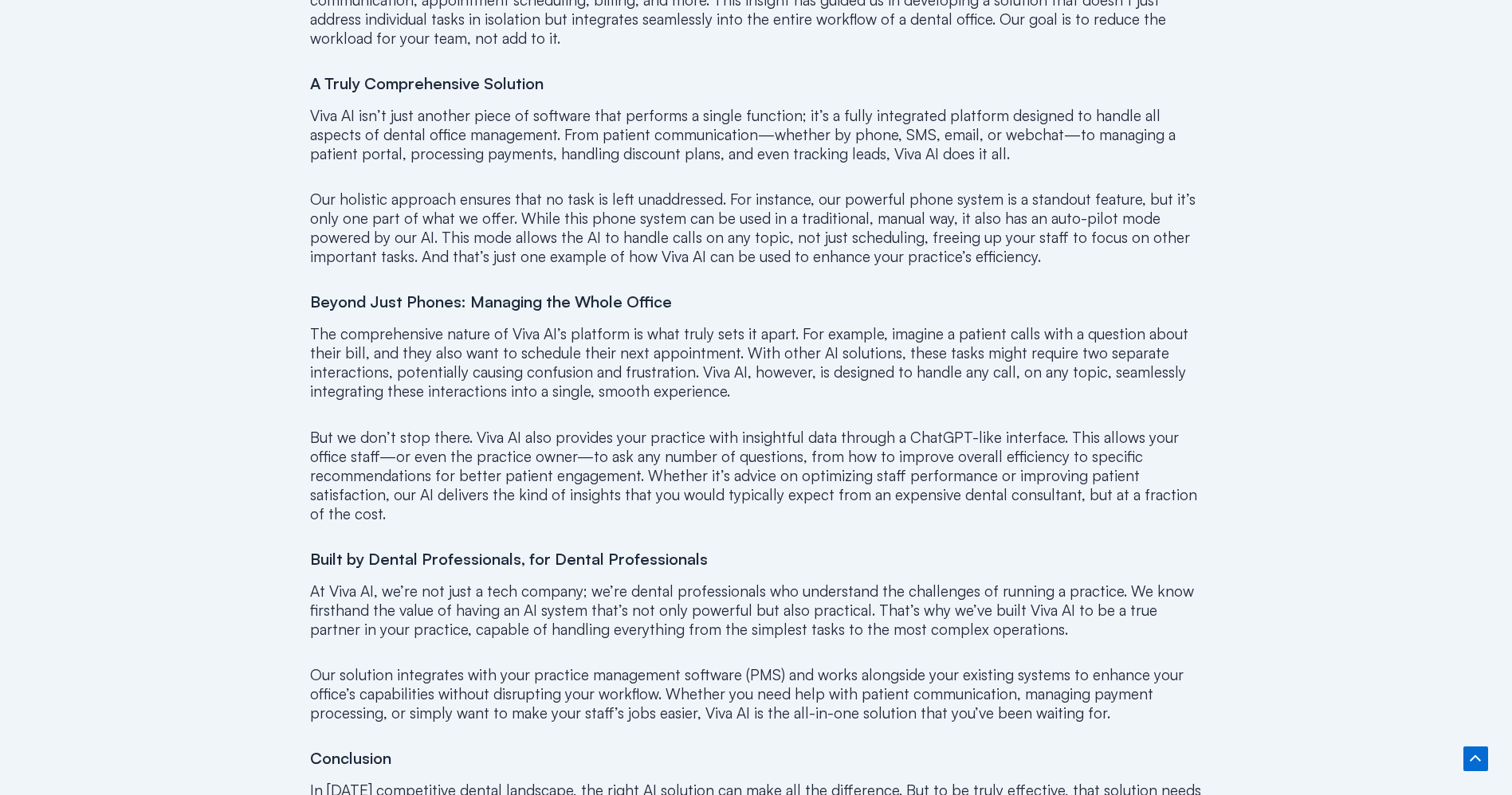
click at [815, 393] on div "By: [PERSON_NAME], CEO and cofounder In the rapidly advancing world of dental p…" at bounding box center [757, 329] width 893 height 1407
click at [821, 383] on div "By: [PERSON_NAME], CEO and cofounder In the rapidly advancing world of dental p…" at bounding box center [757, 329] width 893 height 1407
drag, startPoint x: 399, startPoint y: 355, endPoint x: 655, endPoint y: 358, distance: 256.0
click at [653, 358] on p "The comprehensive nature of Viva AI’s platform is what truly sets it apart. For…" at bounding box center [757, 363] width 893 height 77
click at [710, 370] on p "The comprehensive nature of Viva AI’s platform is what truly sets it apart. For…" at bounding box center [757, 363] width 893 height 77
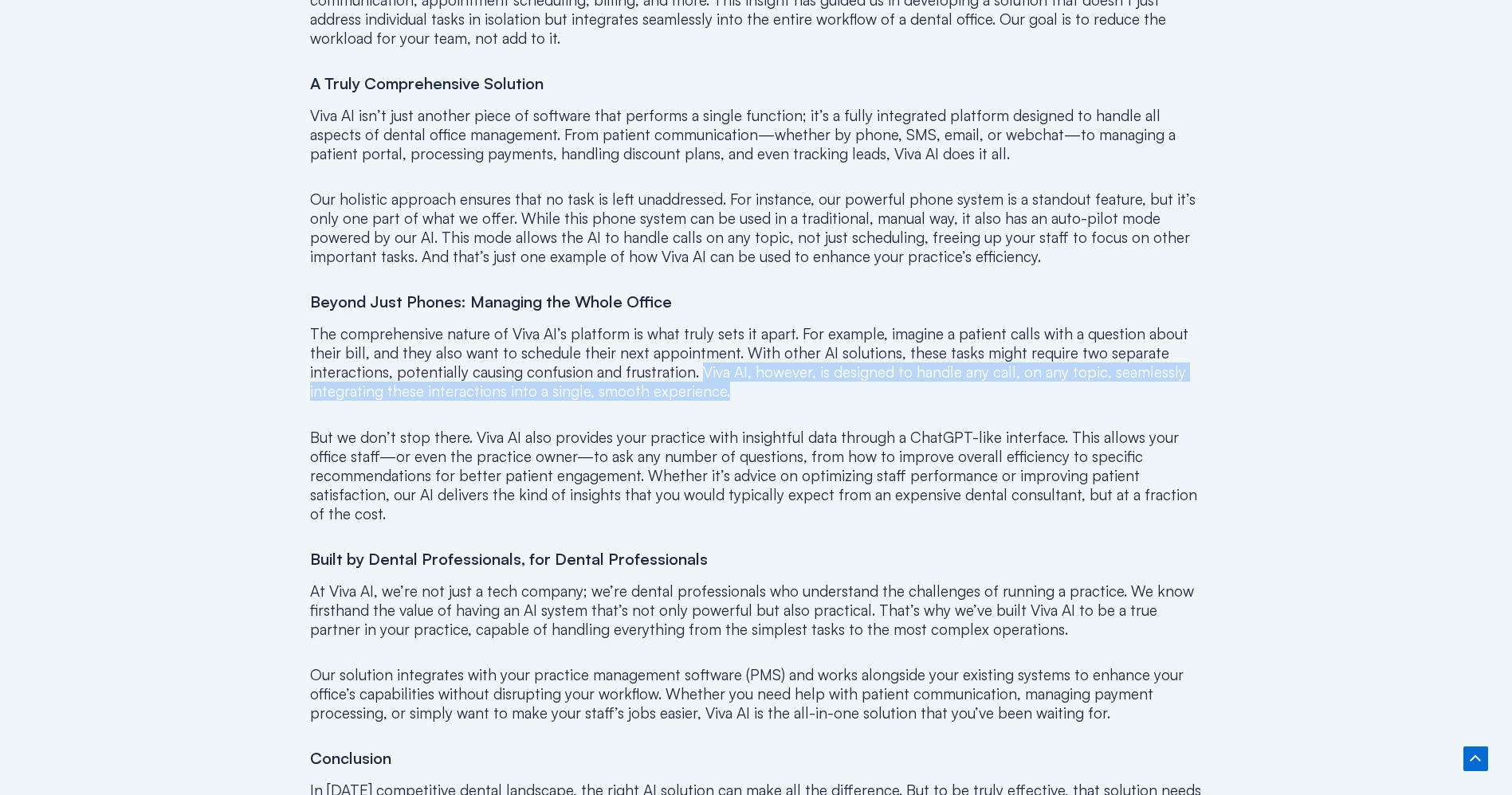
drag, startPoint x: 695, startPoint y: 355, endPoint x: 723, endPoint y: 369, distance: 31.3
click at [723, 369] on p "The comprehensive nature of Viva AI’s platform is what truly sets it apart. For…" at bounding box center [757, 363] width 893 height 77
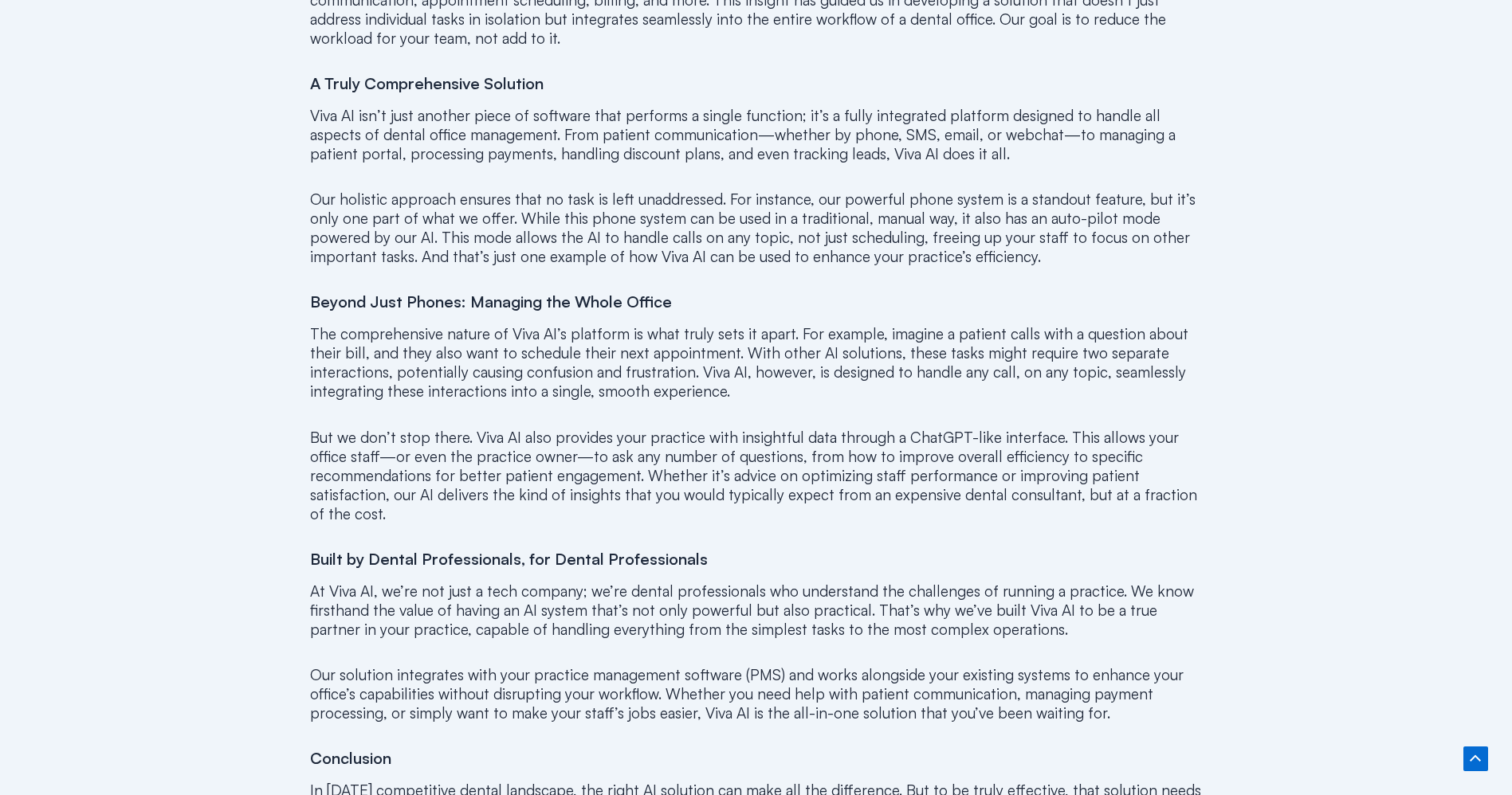
click at [701, 351] on p "The comprehensive nature of Viva AI’s platform is what truly sets it apart. For…" at bounding box center [757, 363] width 893 height 77
drag, startPoint x: 688, startPoint y: 352, endPoint x: 714, endPoint y: 353, distance: 26.0
click at [714, 353] on p "The comprehensive nature of Viva AI’s platform is what truly sets it apart. For…" at bounding box center [757, 363] width 893 height 77
drag, startPoint x: 700, startPoint y: 351, endPoint x: 776, endPoint y: 353, distance: 76.0
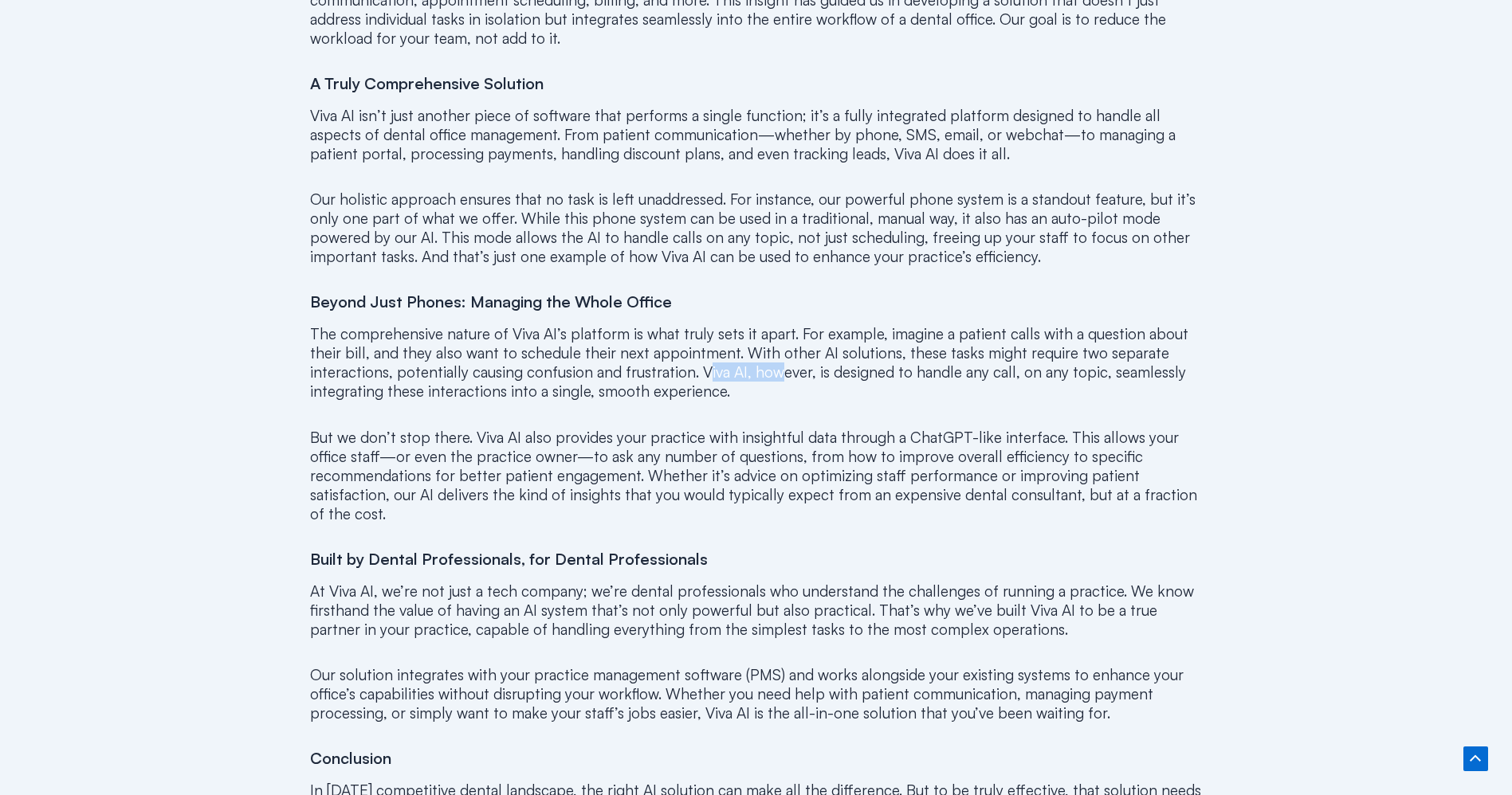
click at [776, 353] on p "The comprehensive nature of Viva AI’s platform is what truly sets it apart. For…" at bounding box center [757, 363] width 893 height 77
click at [364, 367] on p "The comprehensive nature of Viva AI’s platform is what truly sets it apart. For…" at bounding box center [757, 363] width 893 height 77
drag, startPoint x: 427, startPoint y: 377, endPoint x: 716, endPoint y: 373, distance: 289.0
click at [716, 373] on p "The comprehensive nature of Viva AI’s platform is what truly sets it apart. For…" at bounding box center [757, 363] width 893 height 77
click at [737, 377] on p "The comprehensive nature of Viva AI’s platform is what truly sets it apart. For…" at bounding box center [757, 363] width 893 height 77
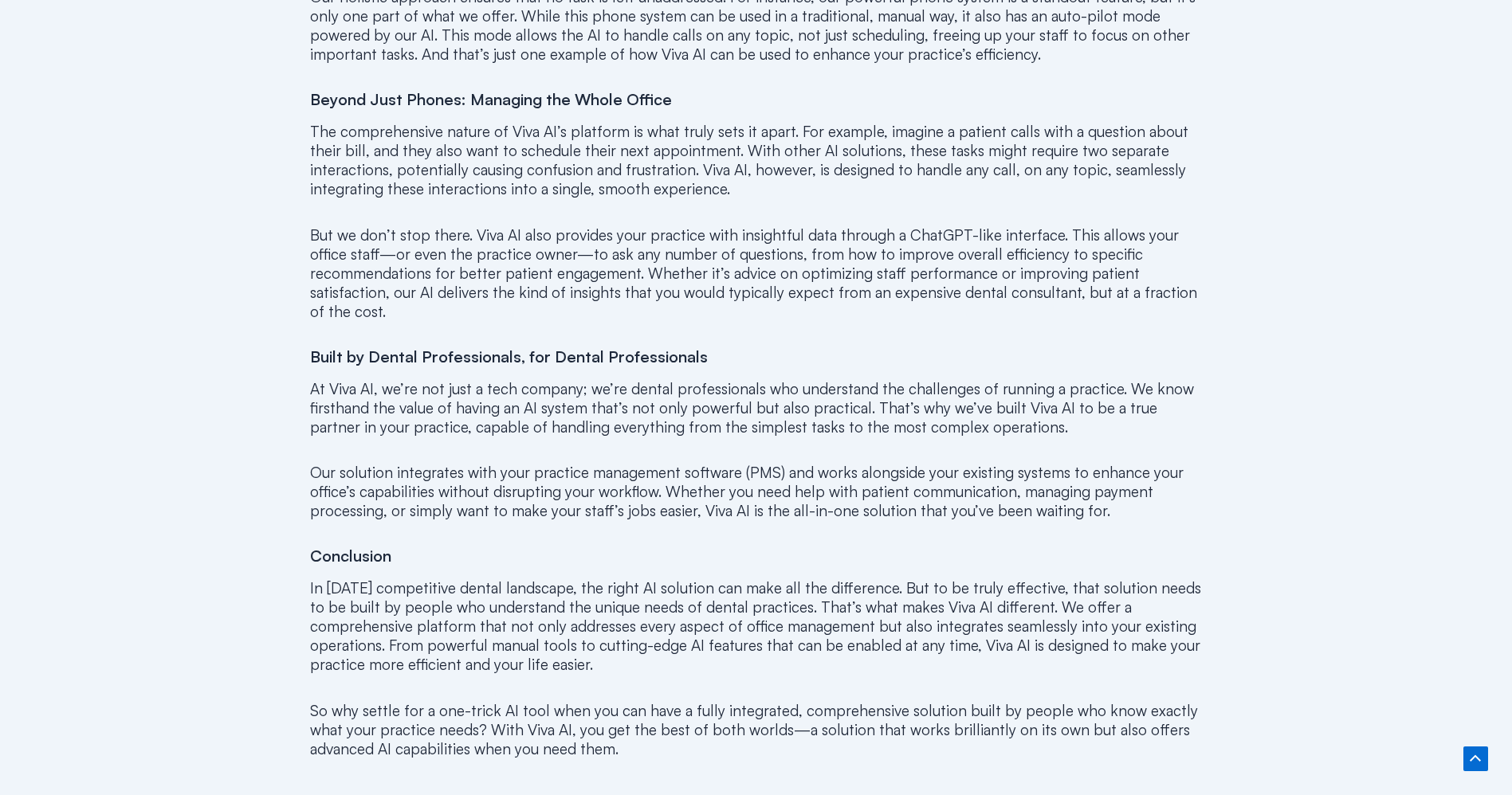
scroll to position [1434, 0]
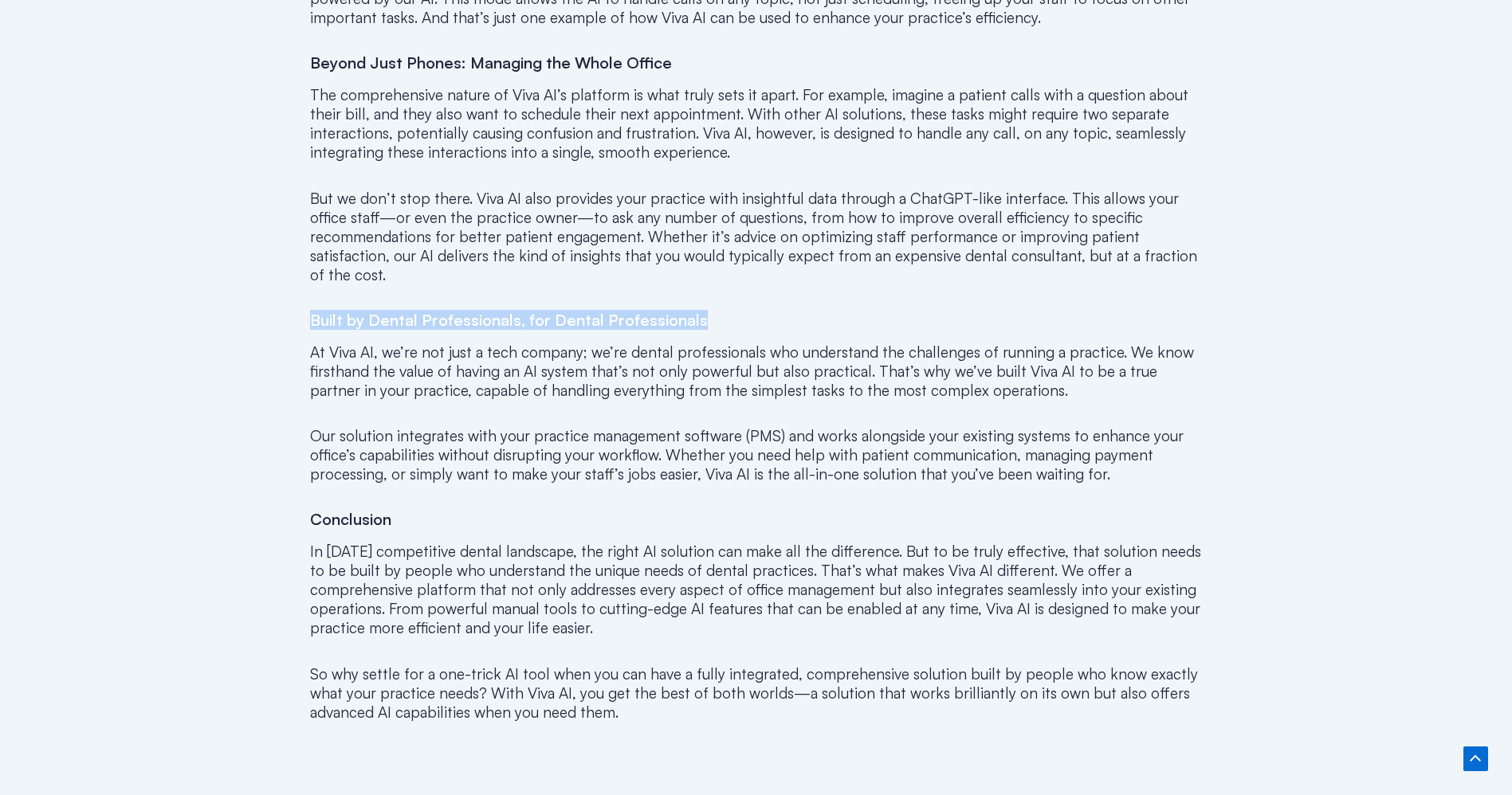
drag, startPoint x: 312, startPoint y: 290, endPoint x: 729, endPoint y: 286, distance: 417.0
click at [729, 310] on h4 "Built by Dental Professionals, for Dental Professionals" at bounding box center [757, 319] width 893 height 19
click at [751, 310] on h4 "Built by Dental Professionals, for Dental Professionals" at bounding box center [757, 319] width 893 height 19
